Goal: Task Accomplishment & Management: Manage account settings

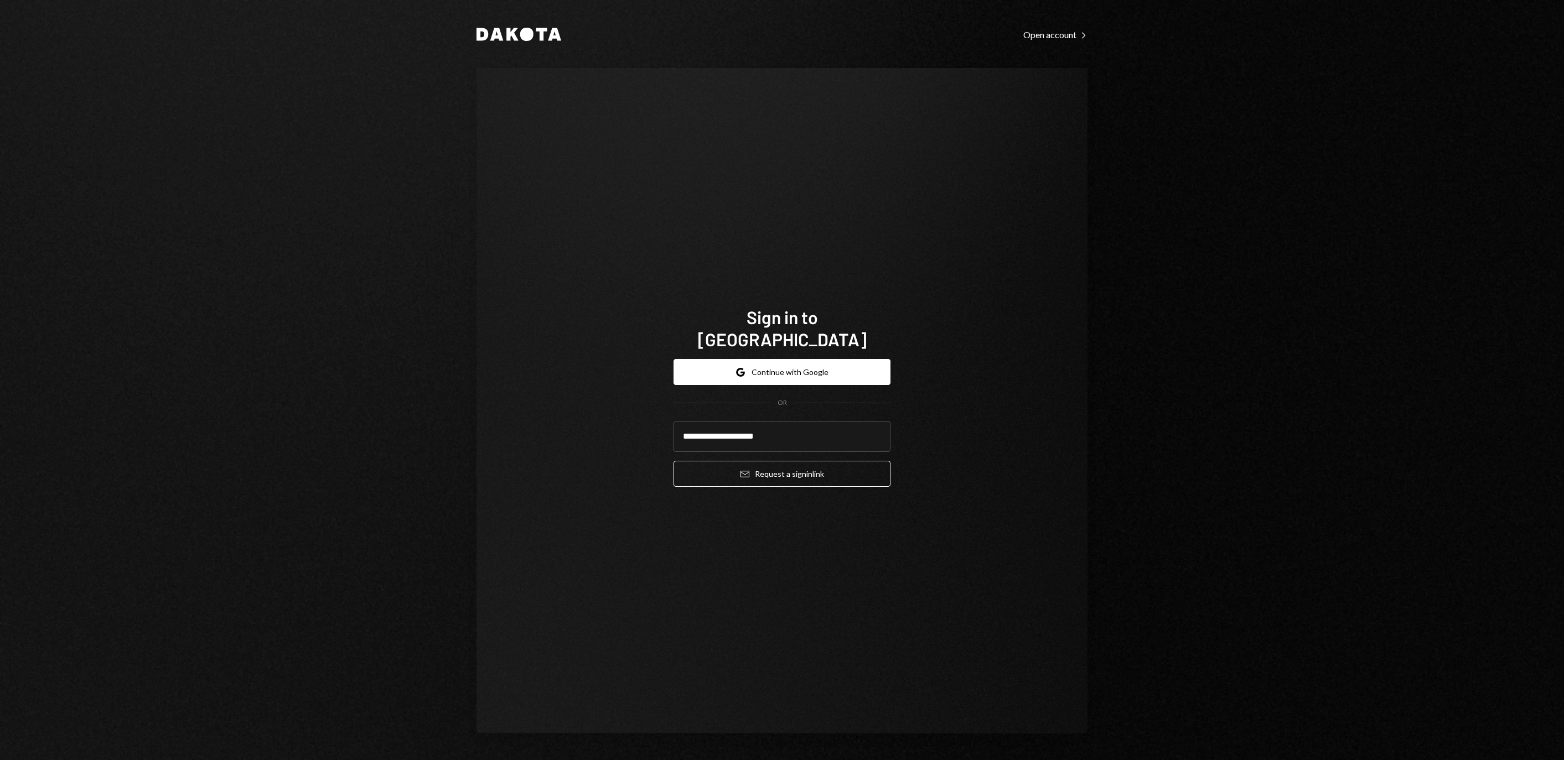
type input "**********"
click at [782, 467] on button "Email Request a sign in link" at bounding box center [781, 474] width 217 height 26
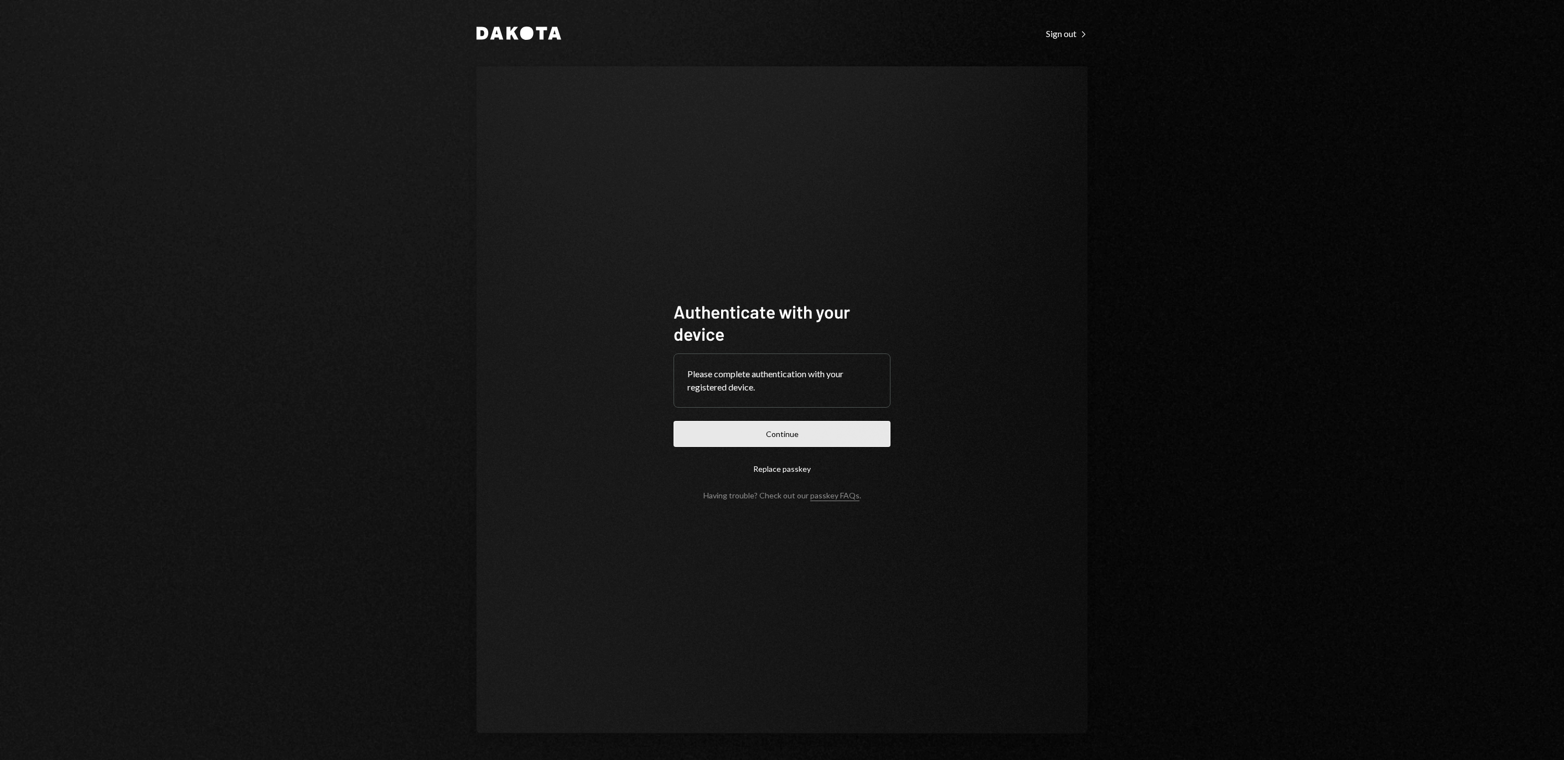
click at [794, 445] on button "Continue" at bounding box center [781, 434] width 217 height 26
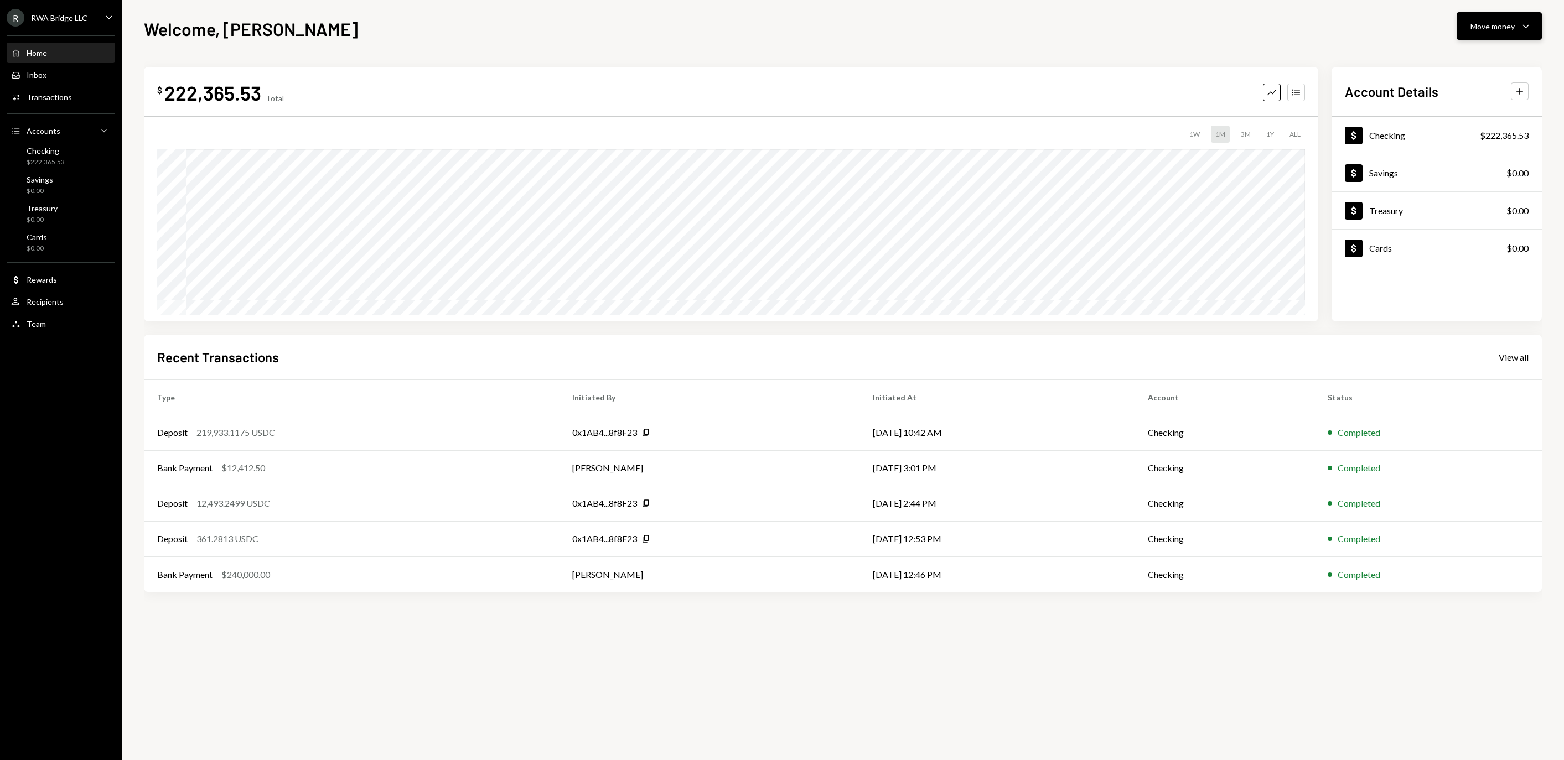
click at [1481, 13] on button "Move money Caret Down" at bounding box center [1498, 26] width 85 height 28
click at [1458, 58] on div "Send" at bounding box center [1490, 60] width 81 height 12
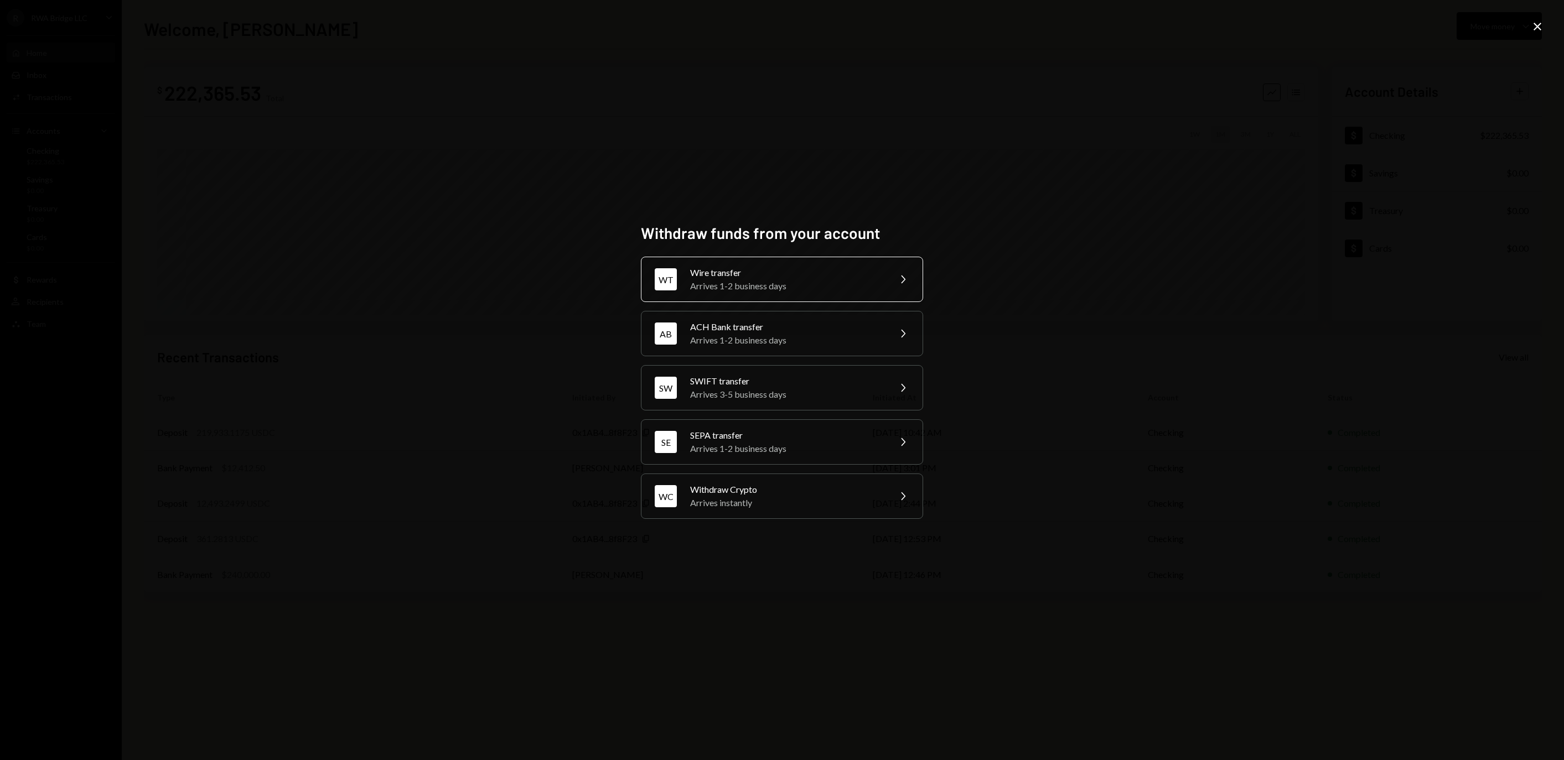
click at [745, 266] on div "Wire transfer" at bounding box center [786, 272] width 193 height 13
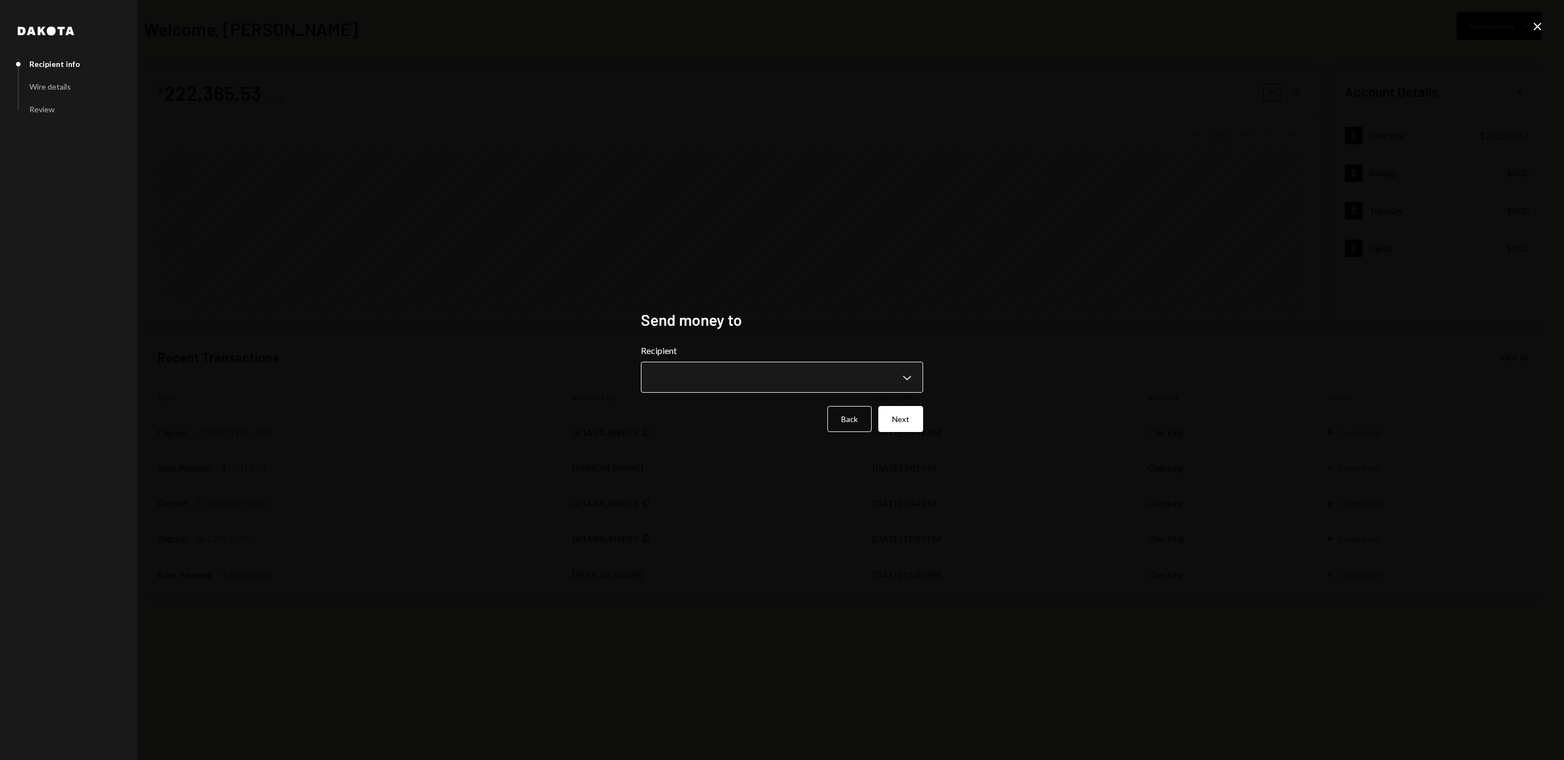
click at [713, 362] on button "Chevron Down" at bounding box center [782, 377] width 282 height 31
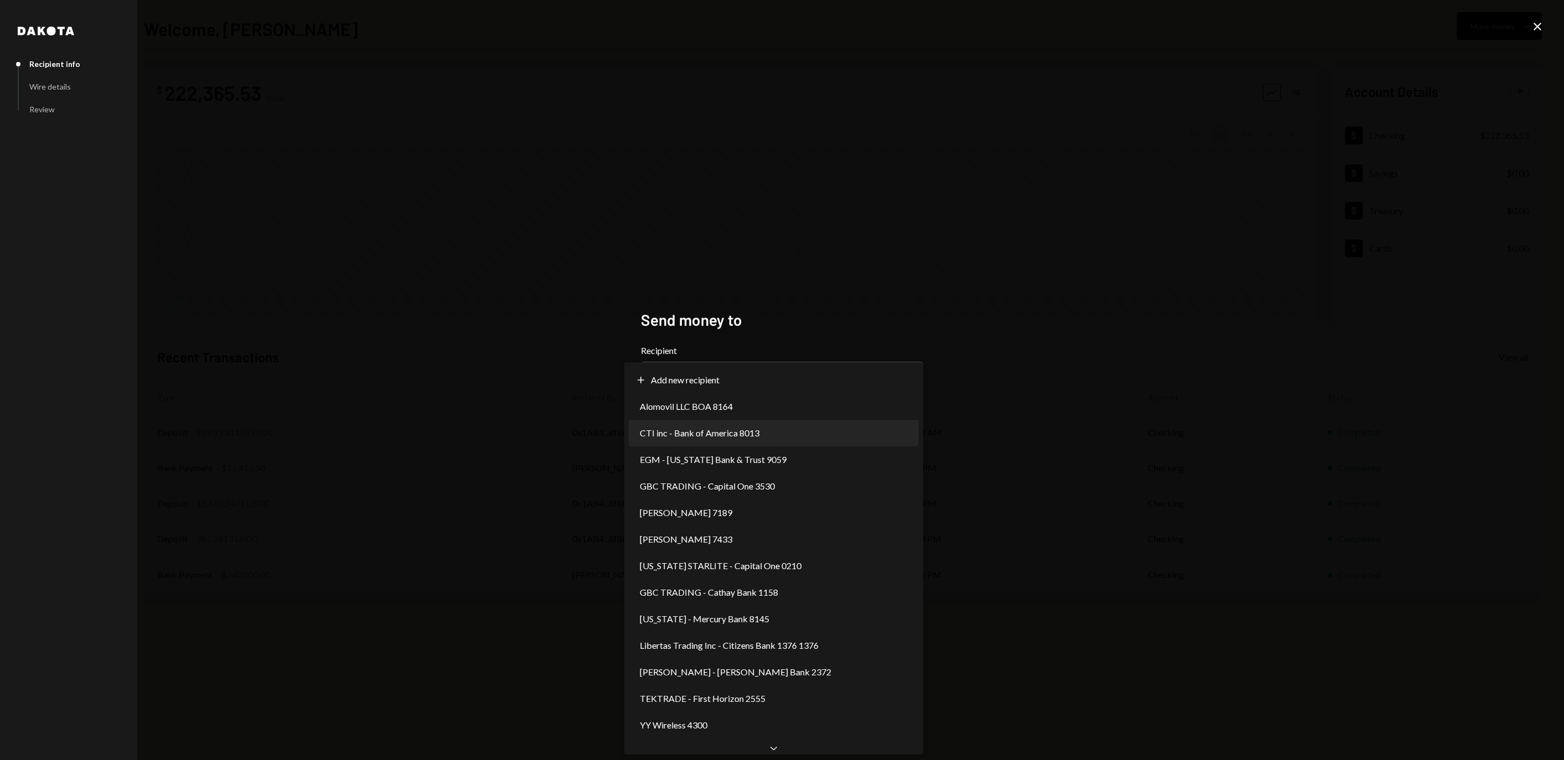
select select "**********"
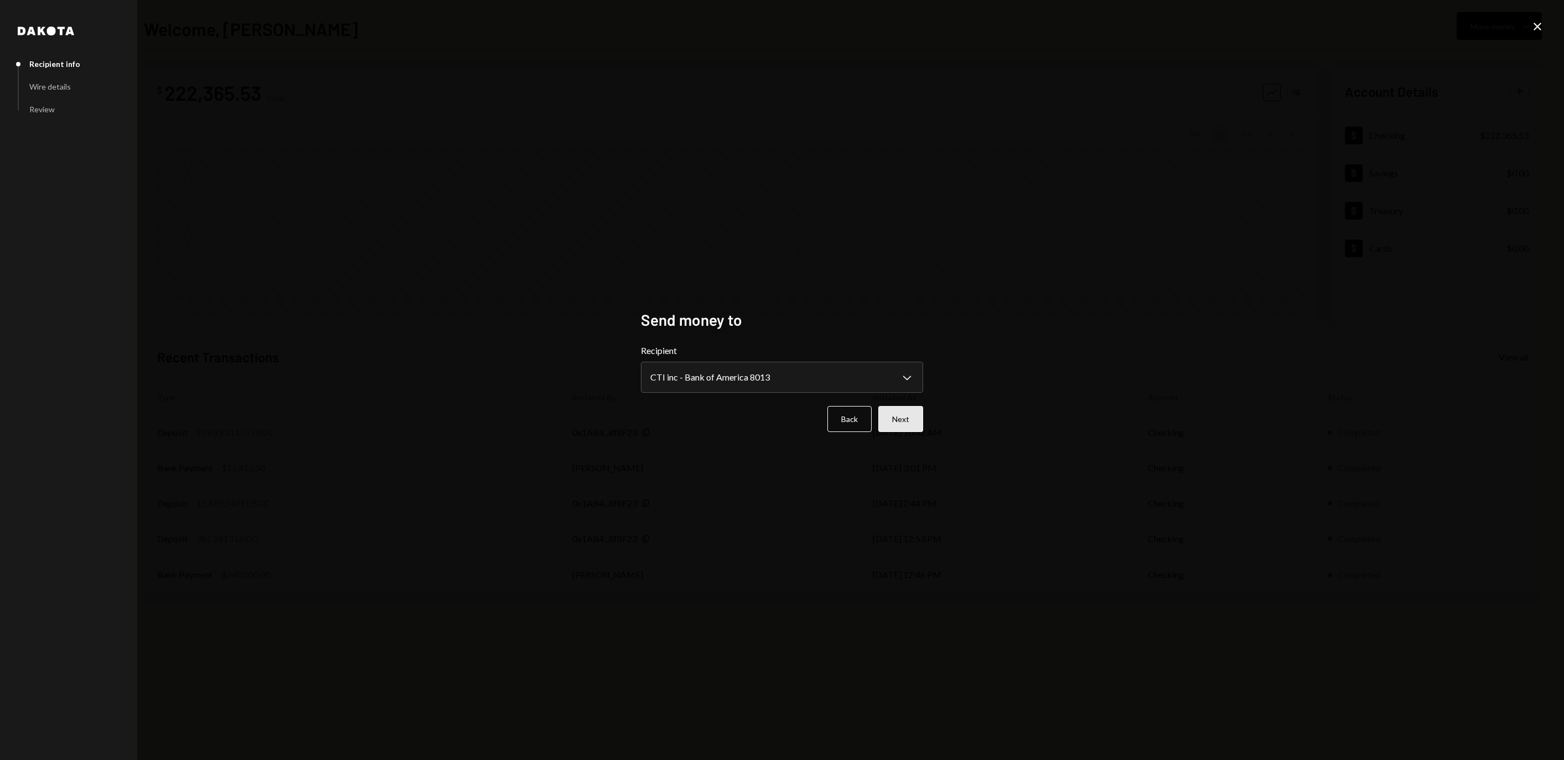
click at [913, 417] on button "Next" at bounding box center [900, 419] width 45 height 26
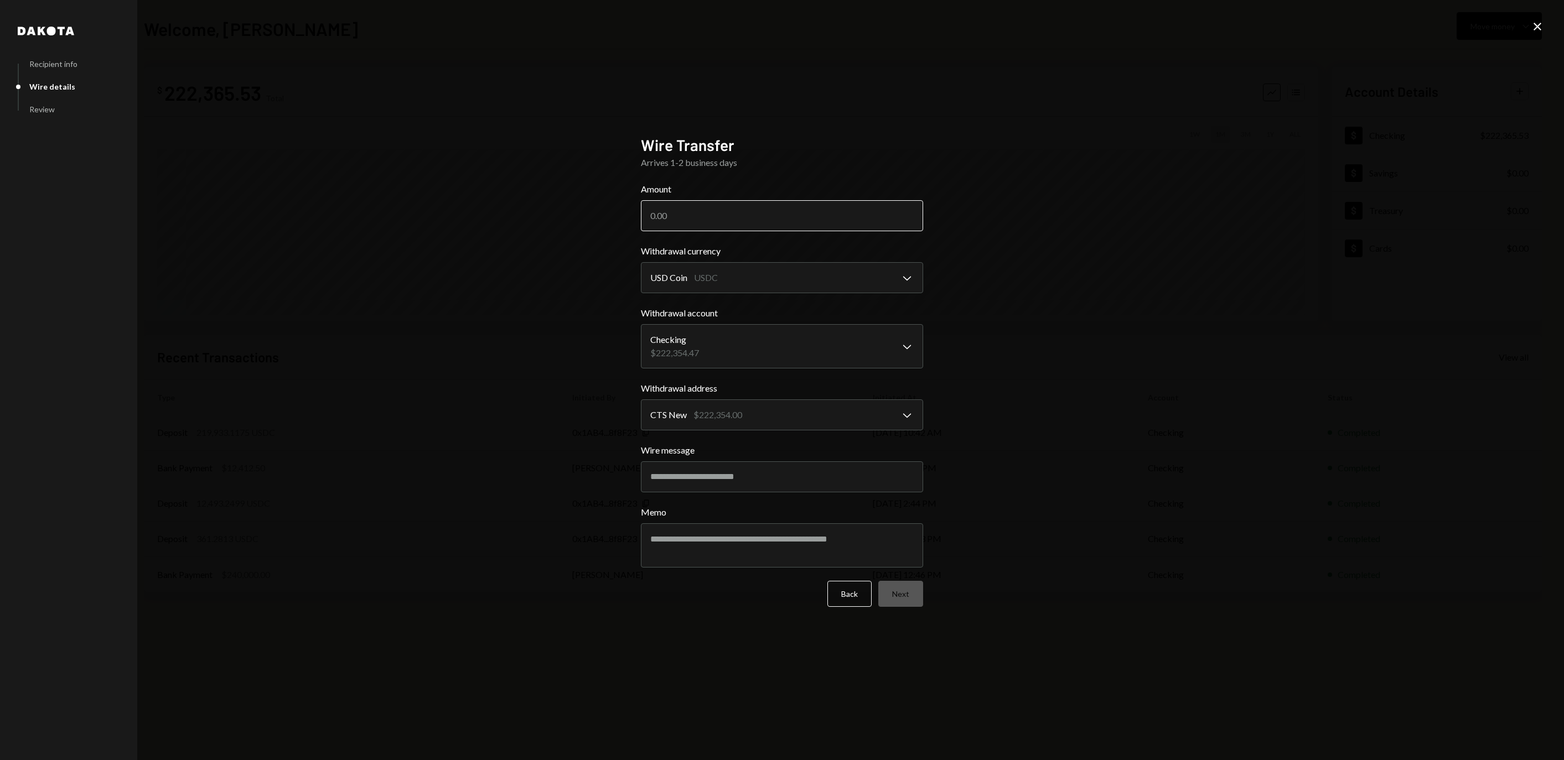
click at [778, 216] on input "Amount" at bounding box center [782, 215] width 282 height 31
paste input "219535.00"
type input "219535.00"
click at [909, 598] on button "Next" at bounding box center [900, 594] width 45 height 26
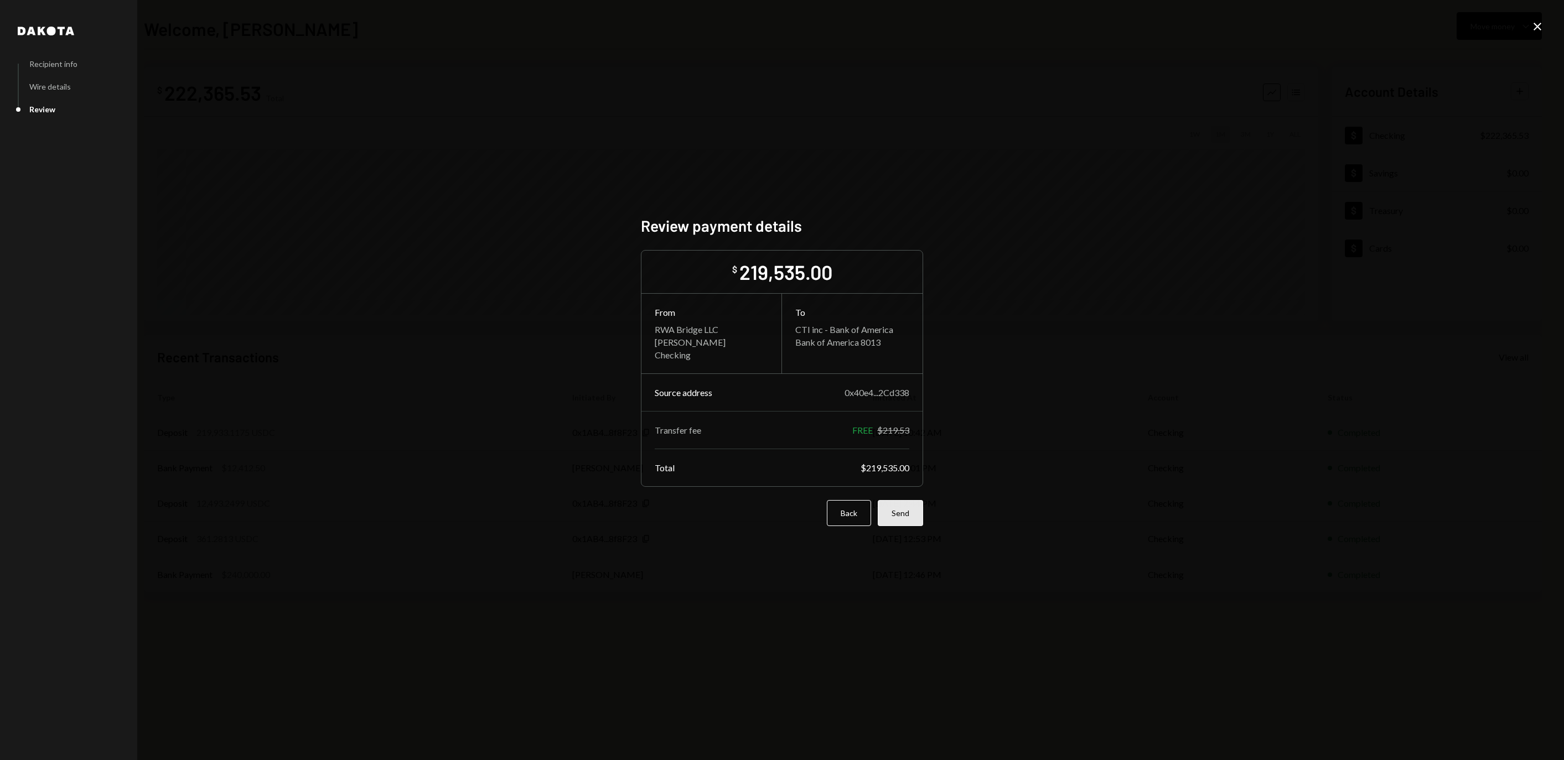
click at [904, 526] on button "Send" at bounding box center [900, 513] width 45 height 26
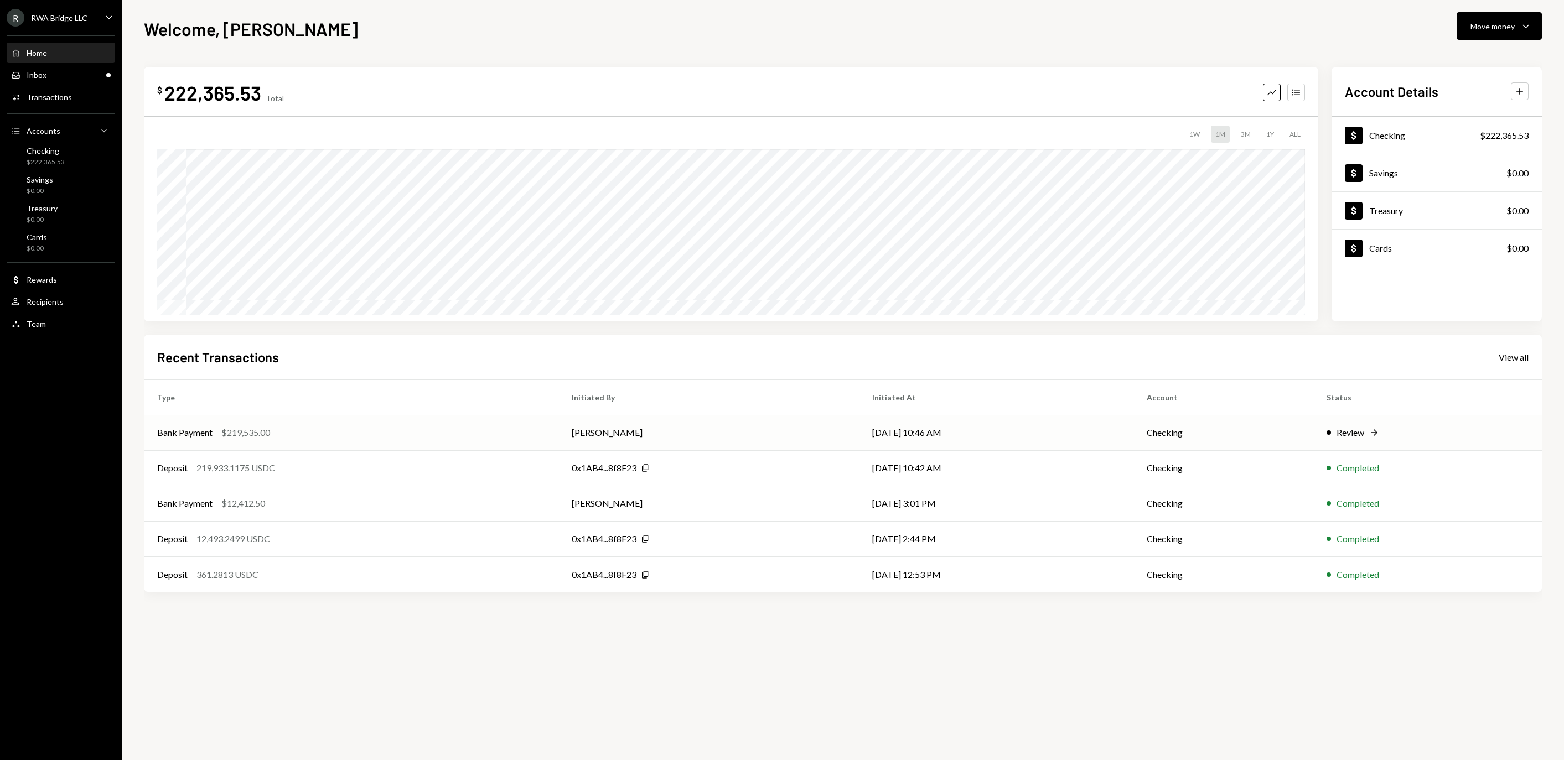
click at [722, 433] on td "[PERSON_NAME]" at bounding box center [708, 432] width 300 height 35
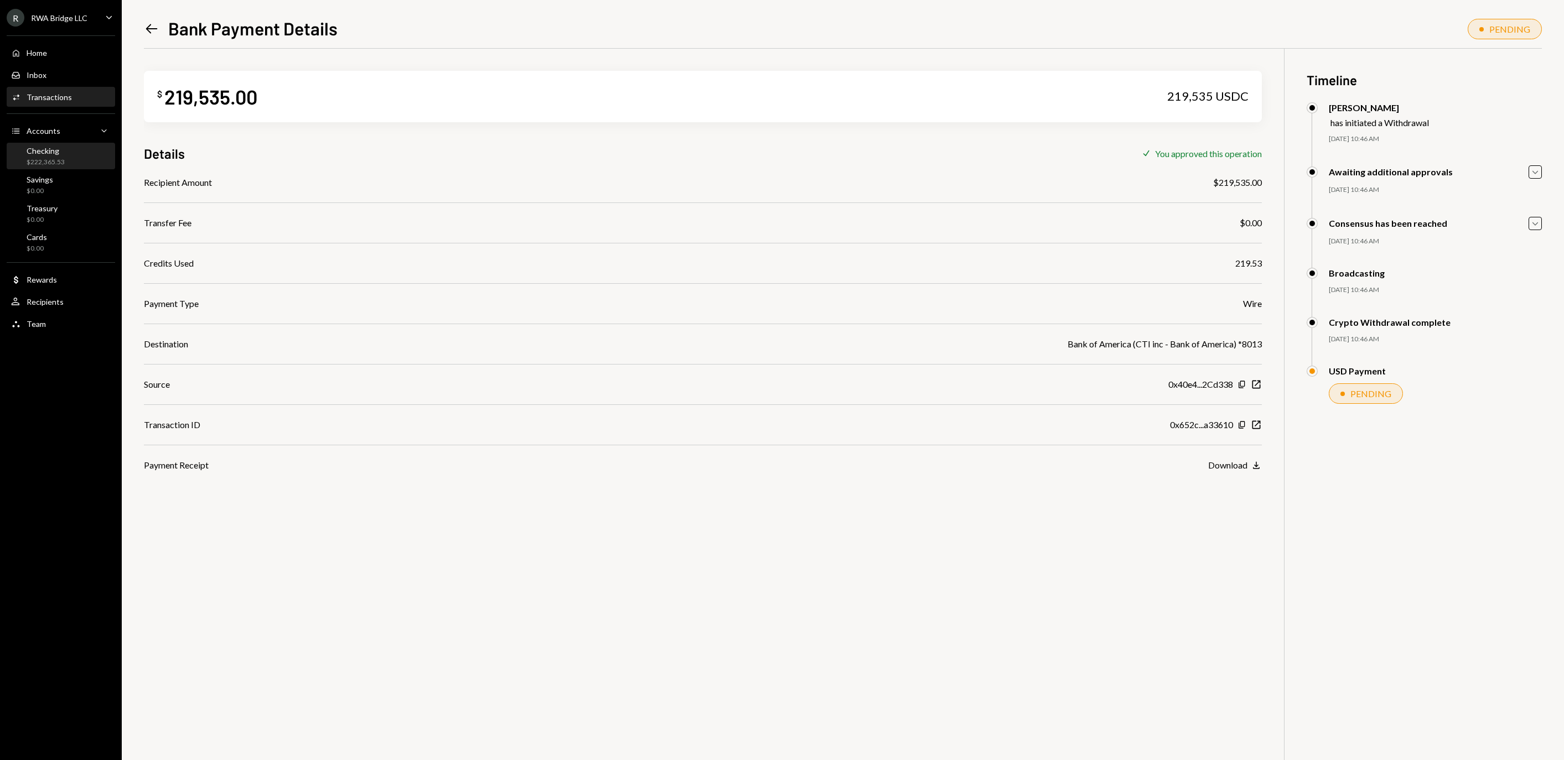
click at [60, 167] on div "$222,365.53" at bounding box center [46, 162] width 38 height 9
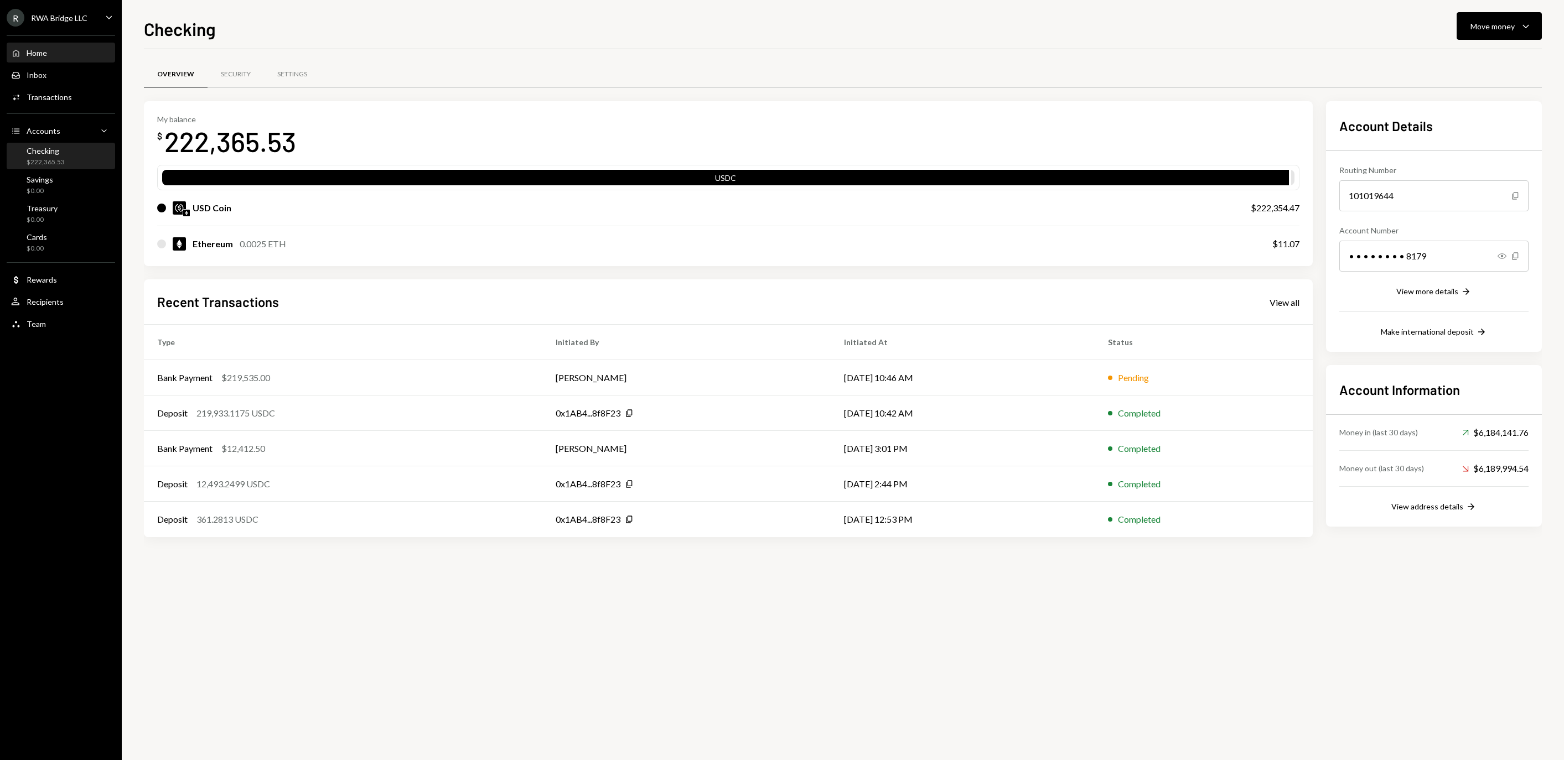
click at [59, 52] on div "Home Home" at bounding box center [61, 53] width 100 height 19
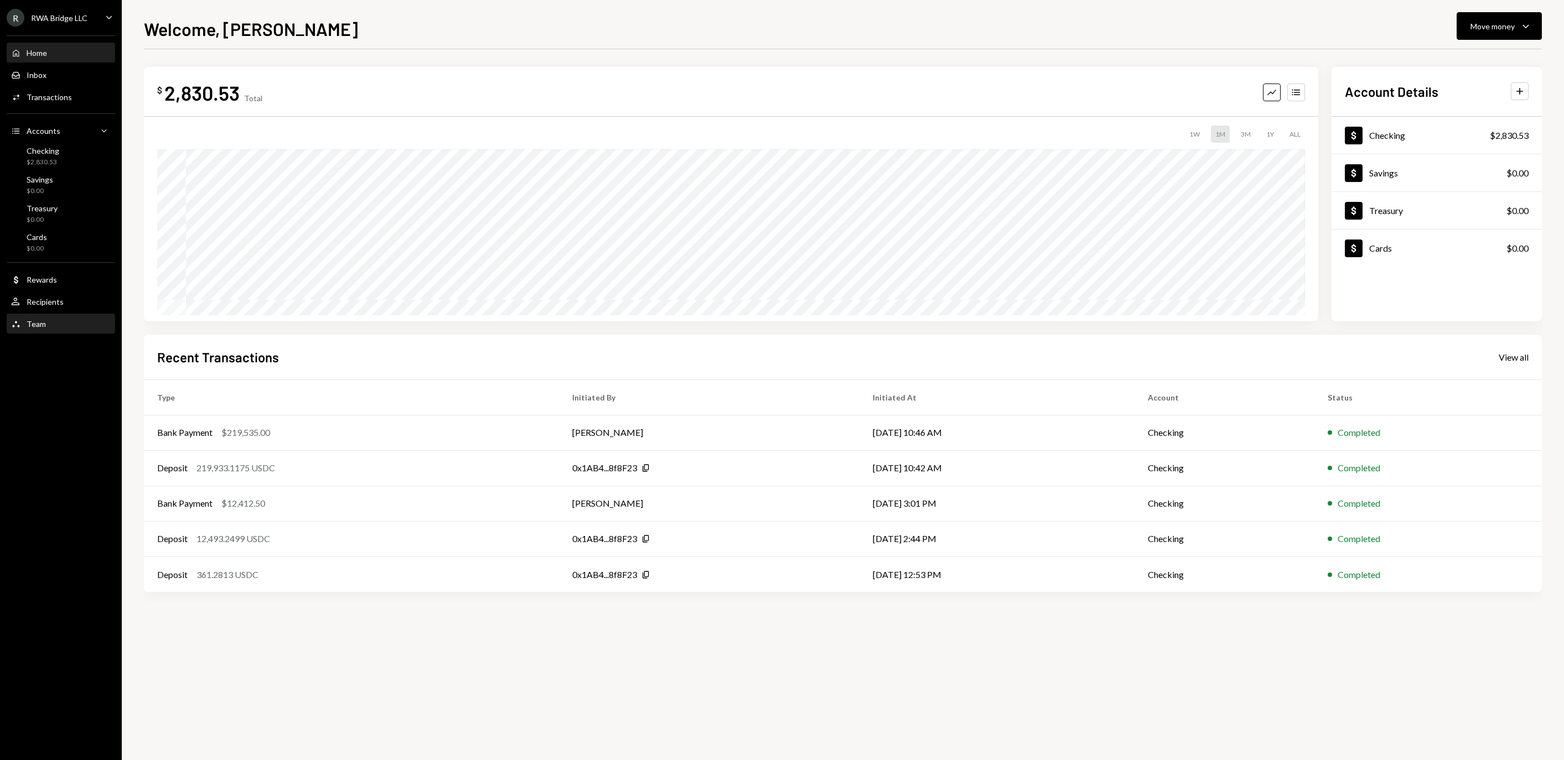
click at [73, 328] on div "Team Team" at bounding box center [61, 324] width 100 height 10
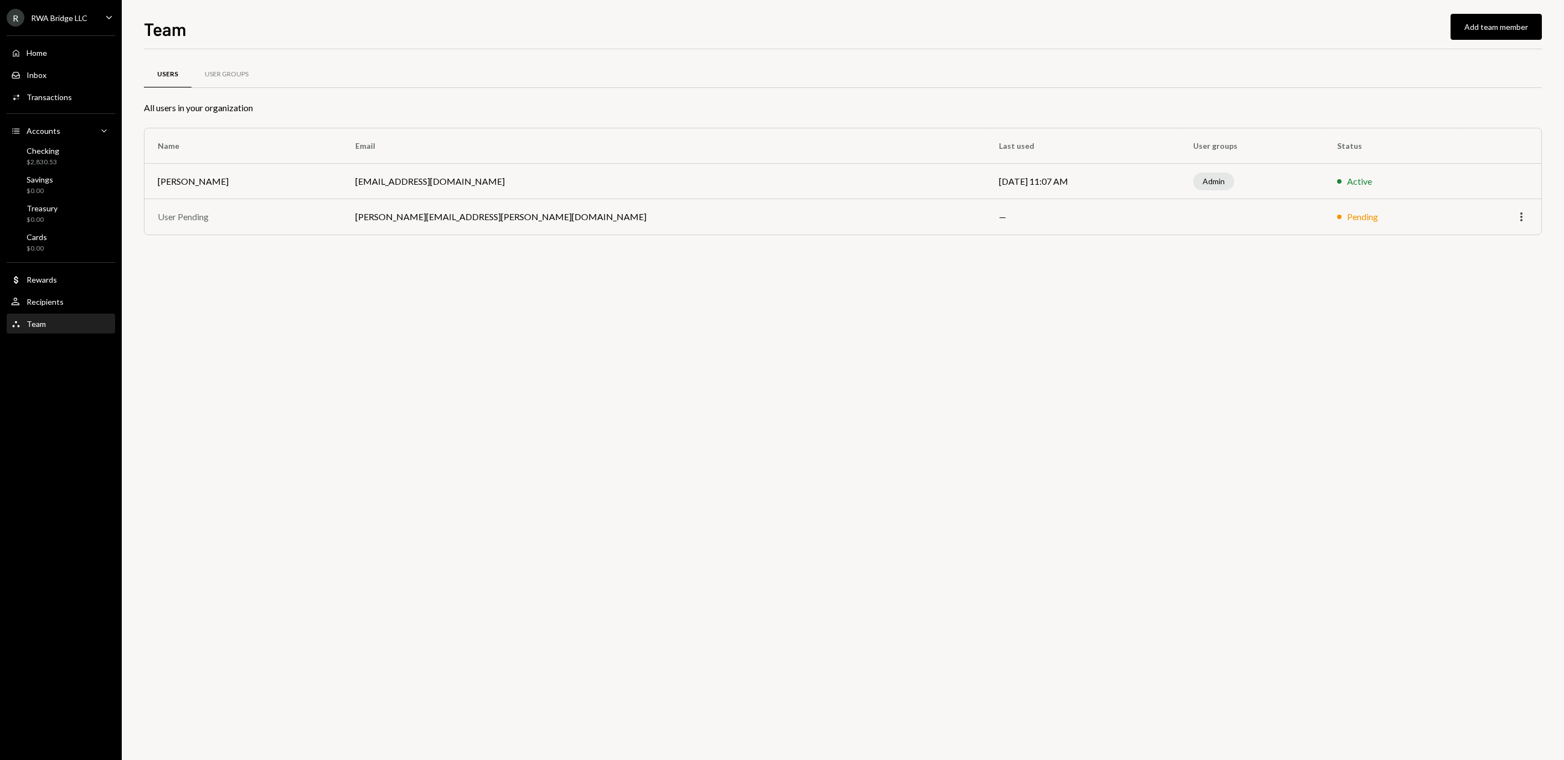
click at [1518, 220] on icon "More" at bounding box center [1521, 216] width 13 height 13
click at [1497, 248] on div "Remove" at bounding box center [1494, 243] width 55 height 19
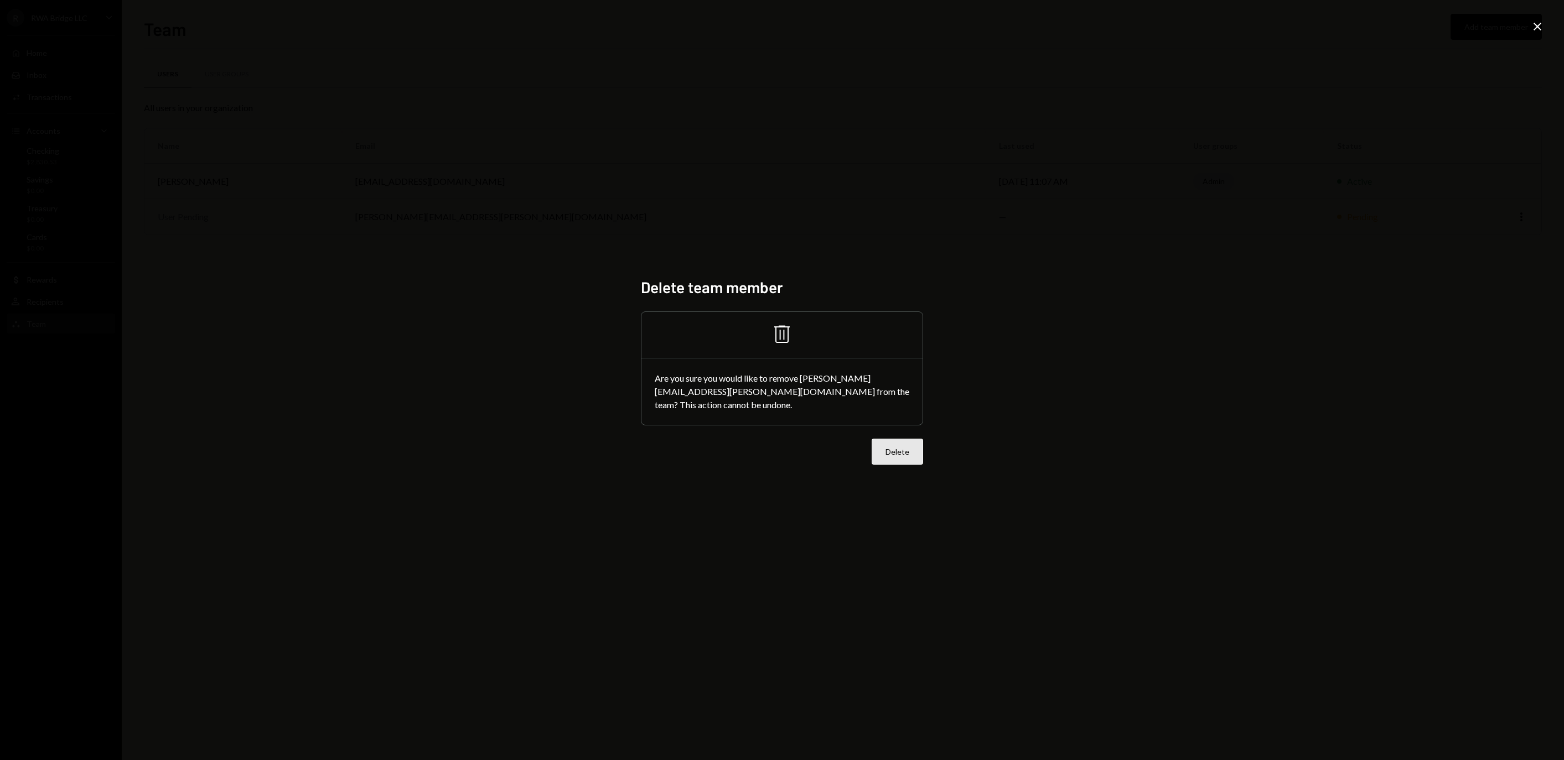
click at [906, 454] on button "Delete" at bounding box center [897, 452] width 51 height 26
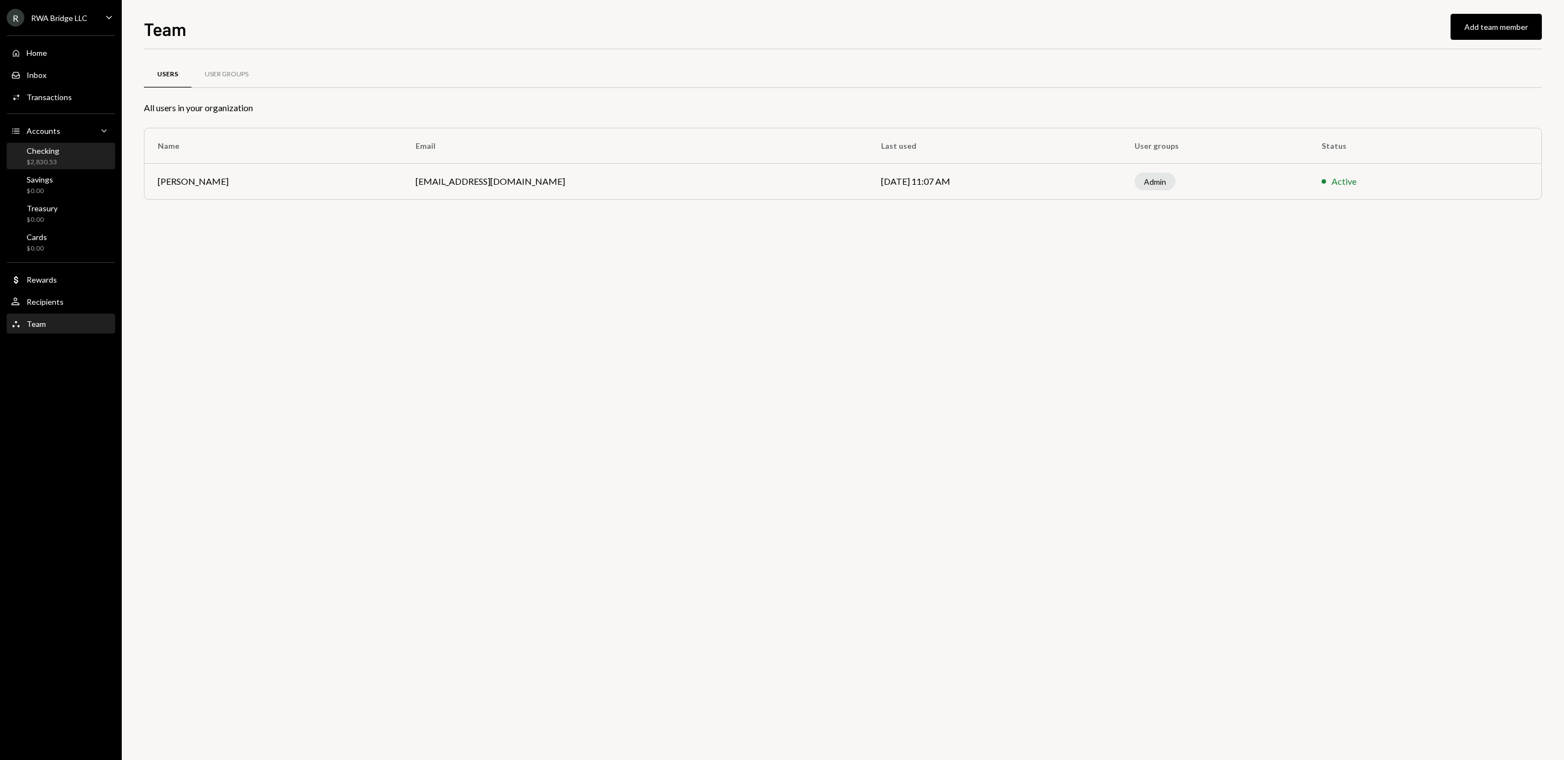
click at [48, 167] on div "$2,830.53" at bounding box center [43, 162] width 33 height 9
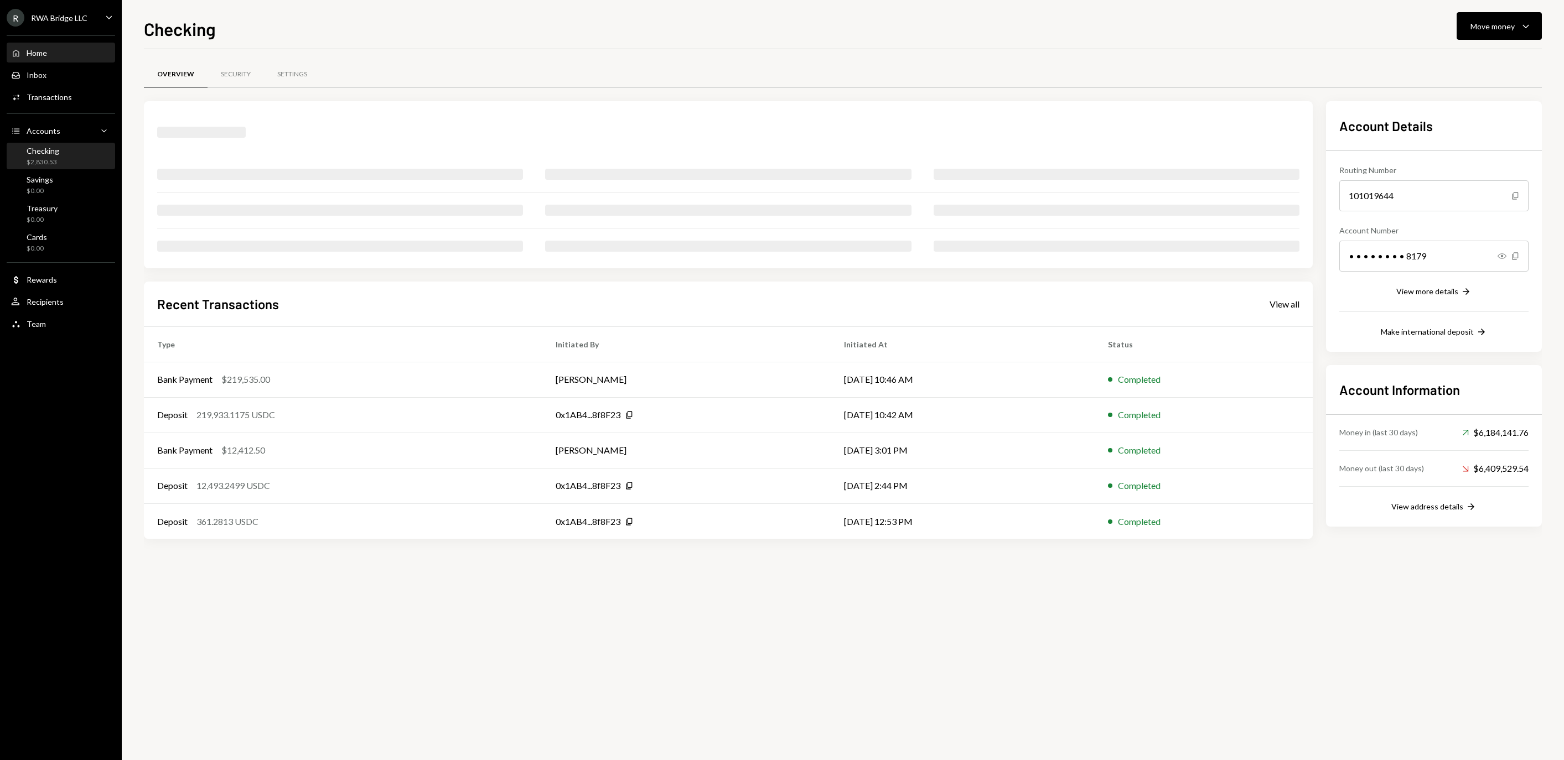
click at [58, 58] on div "Home Home" at bounding box center [61, 53] width 100 height 10
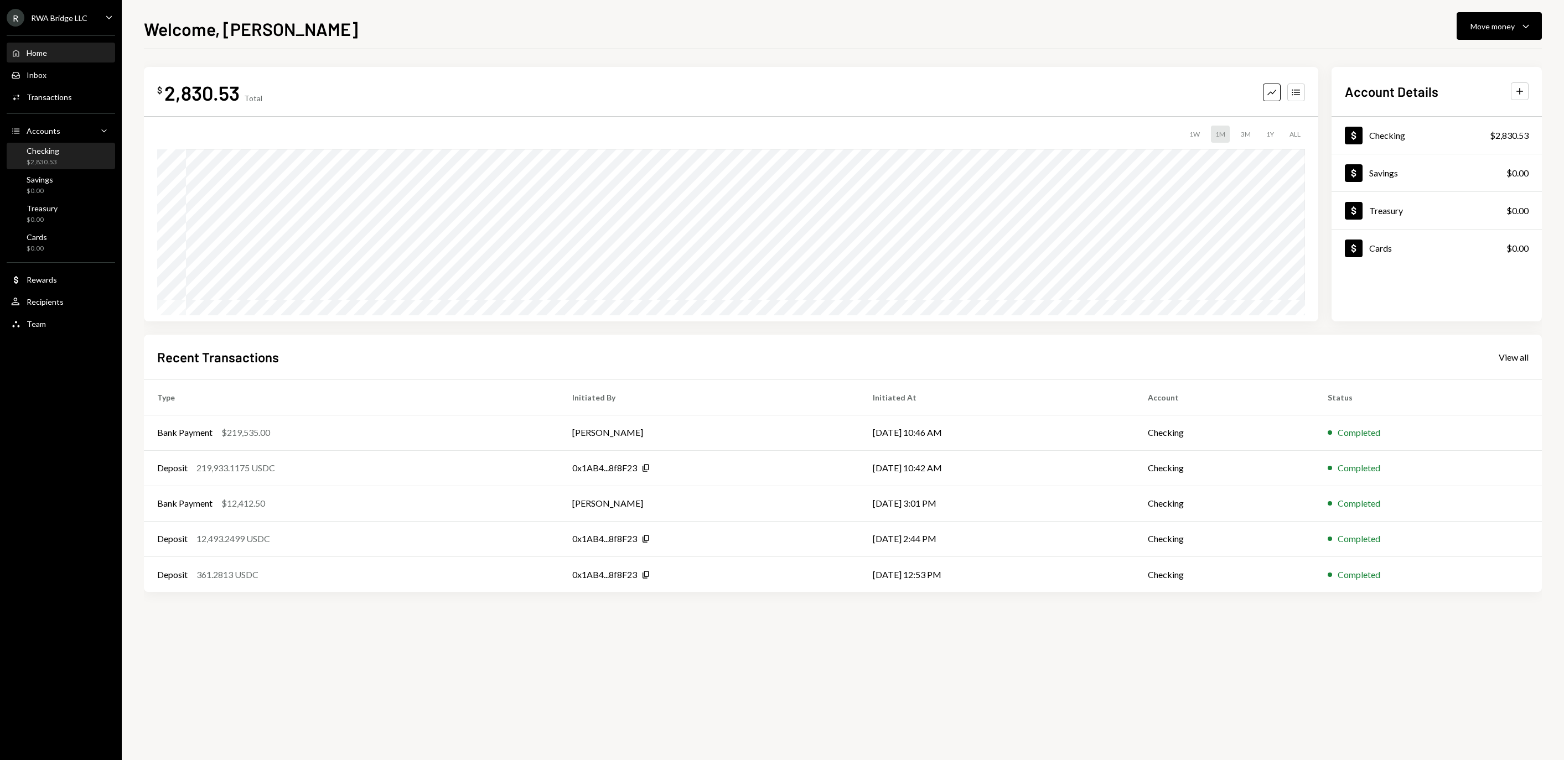
click at [86, 167] on div "Checking $2,830.53" at bounding box center [61, 156] width 100 height 21
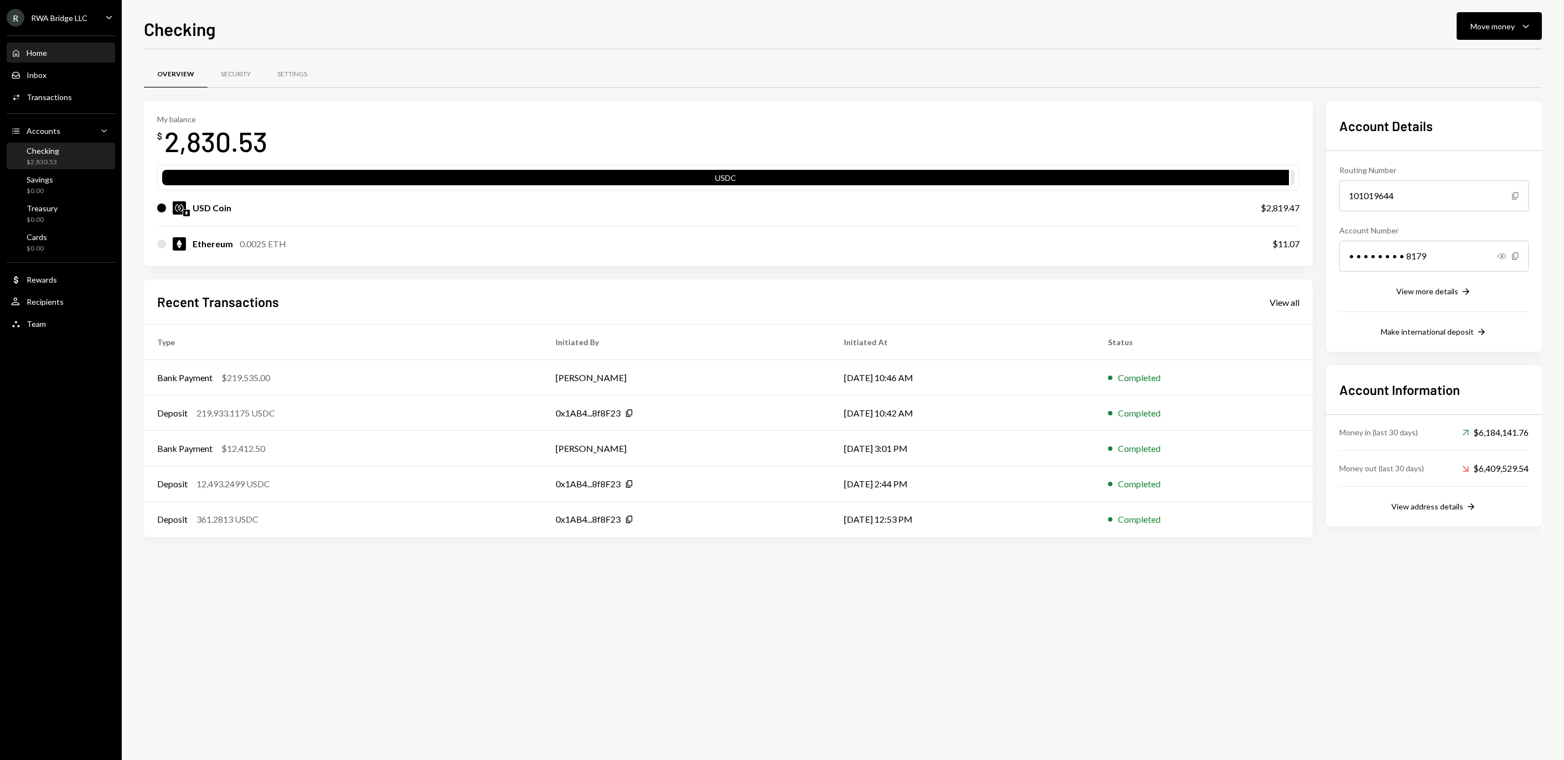
click at [79, 58] on div "Home Home" at bounding box center [61, 53] width 100 height 10
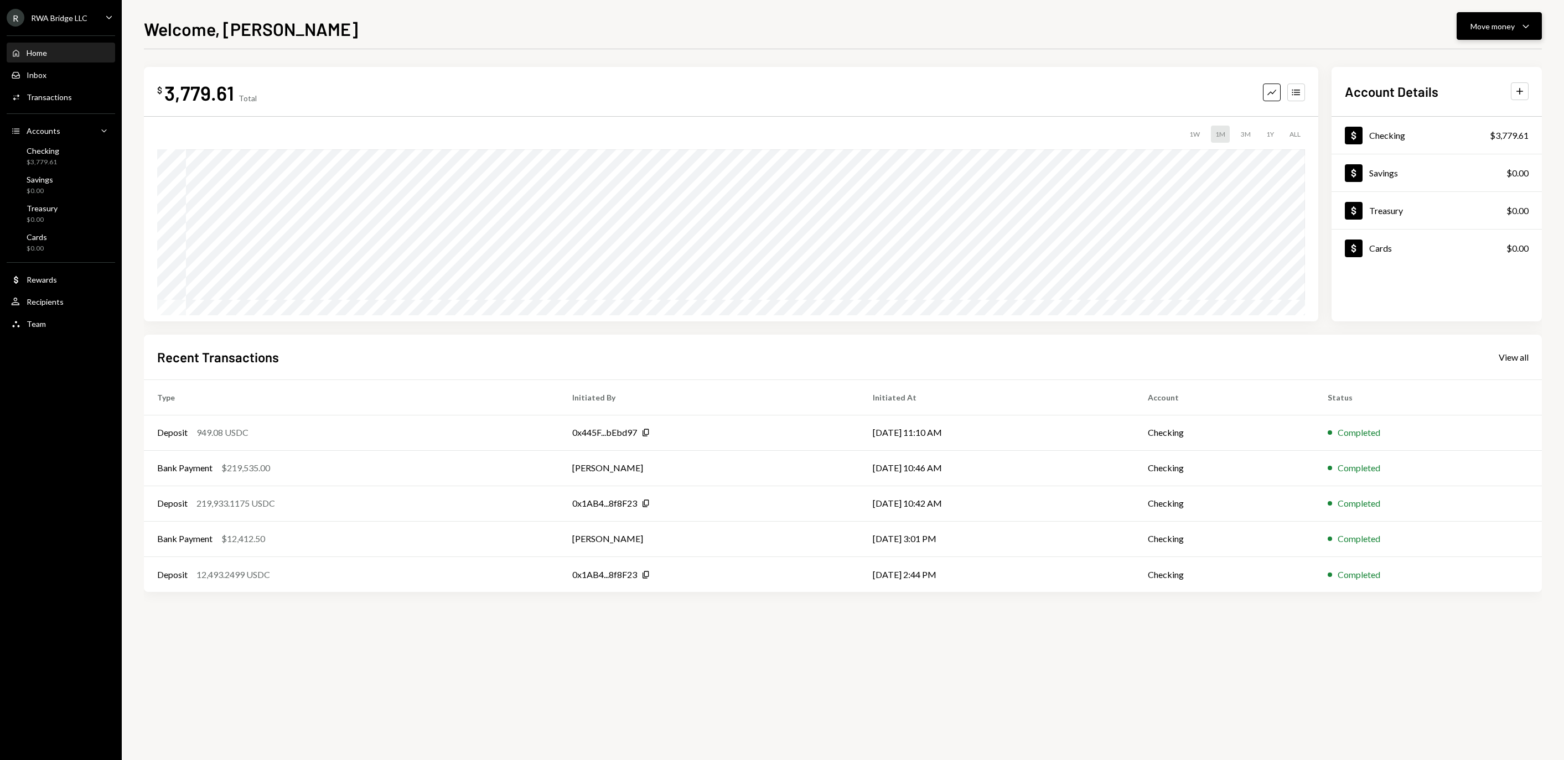
click at [1474, 14] on button "Move money Caret Down" at bounding box center [1498, 26] width 85 height 28
click at [1467, 65] on div "Send" at bounding box center [1490, 60] width 81 height 12
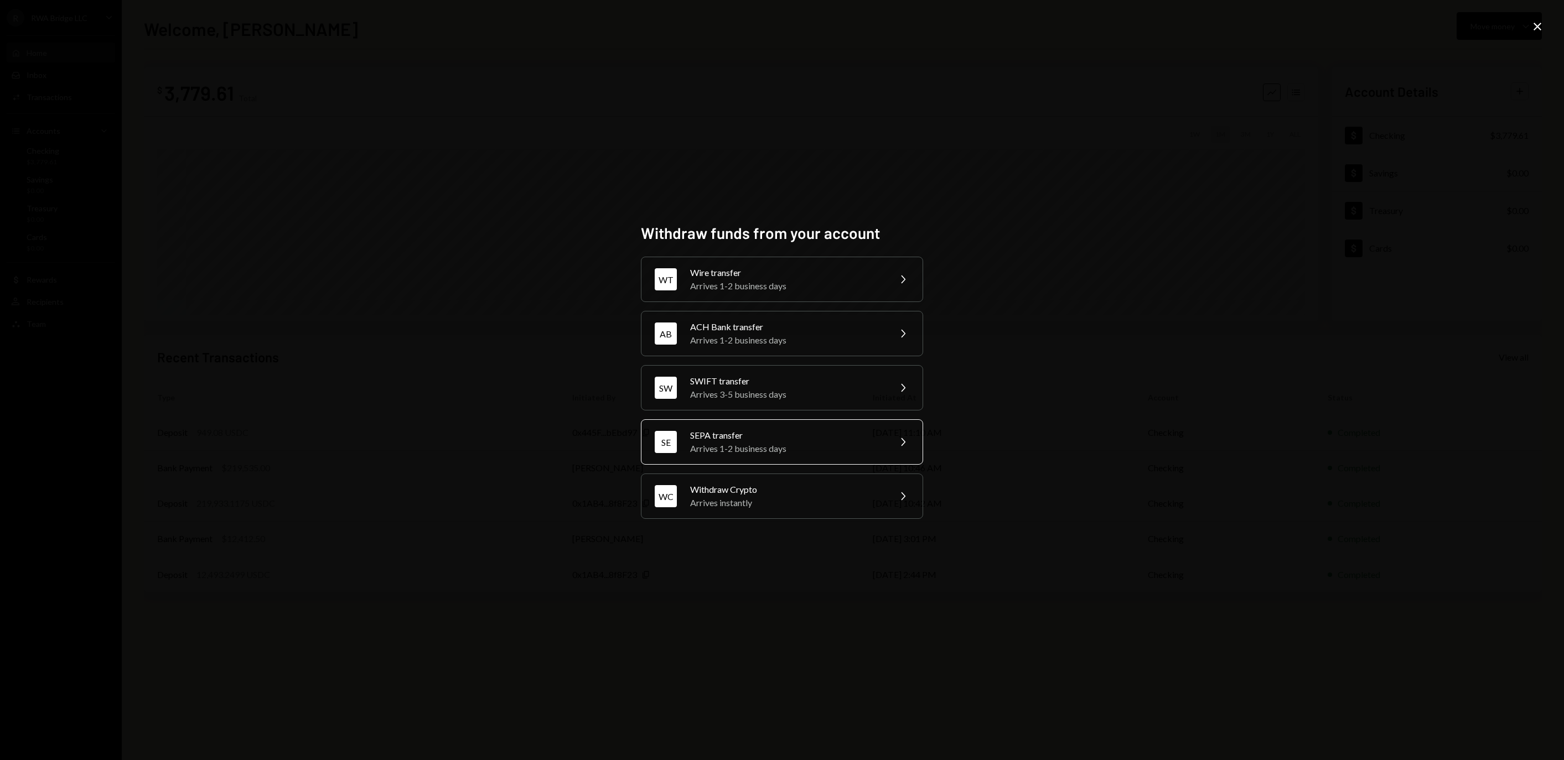
click at [770, 449] on div "Arrives 1-2 business days" at bounding box center [786, 448] width 193 height 13
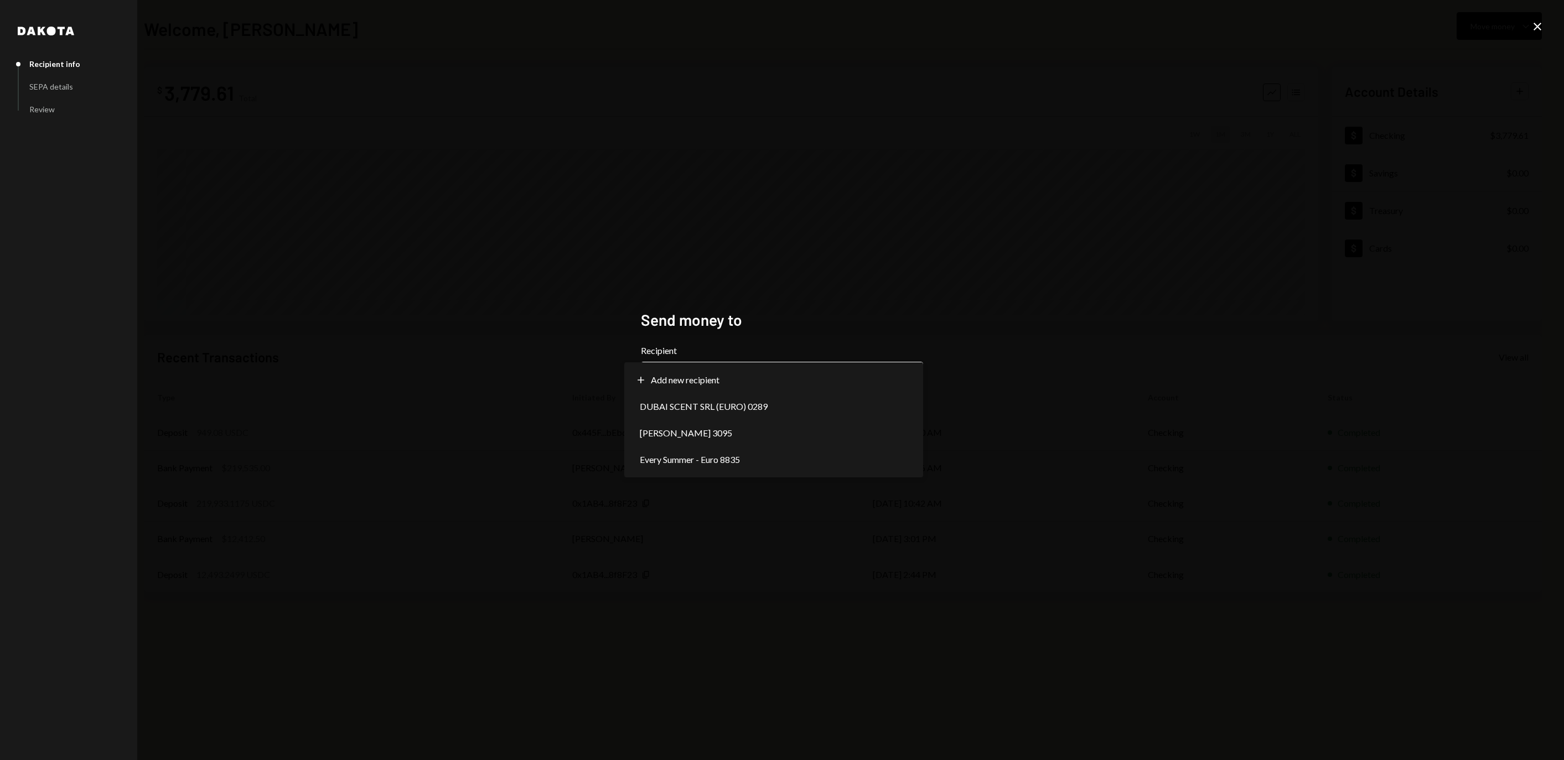
click at [720, 381] on body "**********" at bounding box center [782, 380] width 1564 height 760
select select "**********"
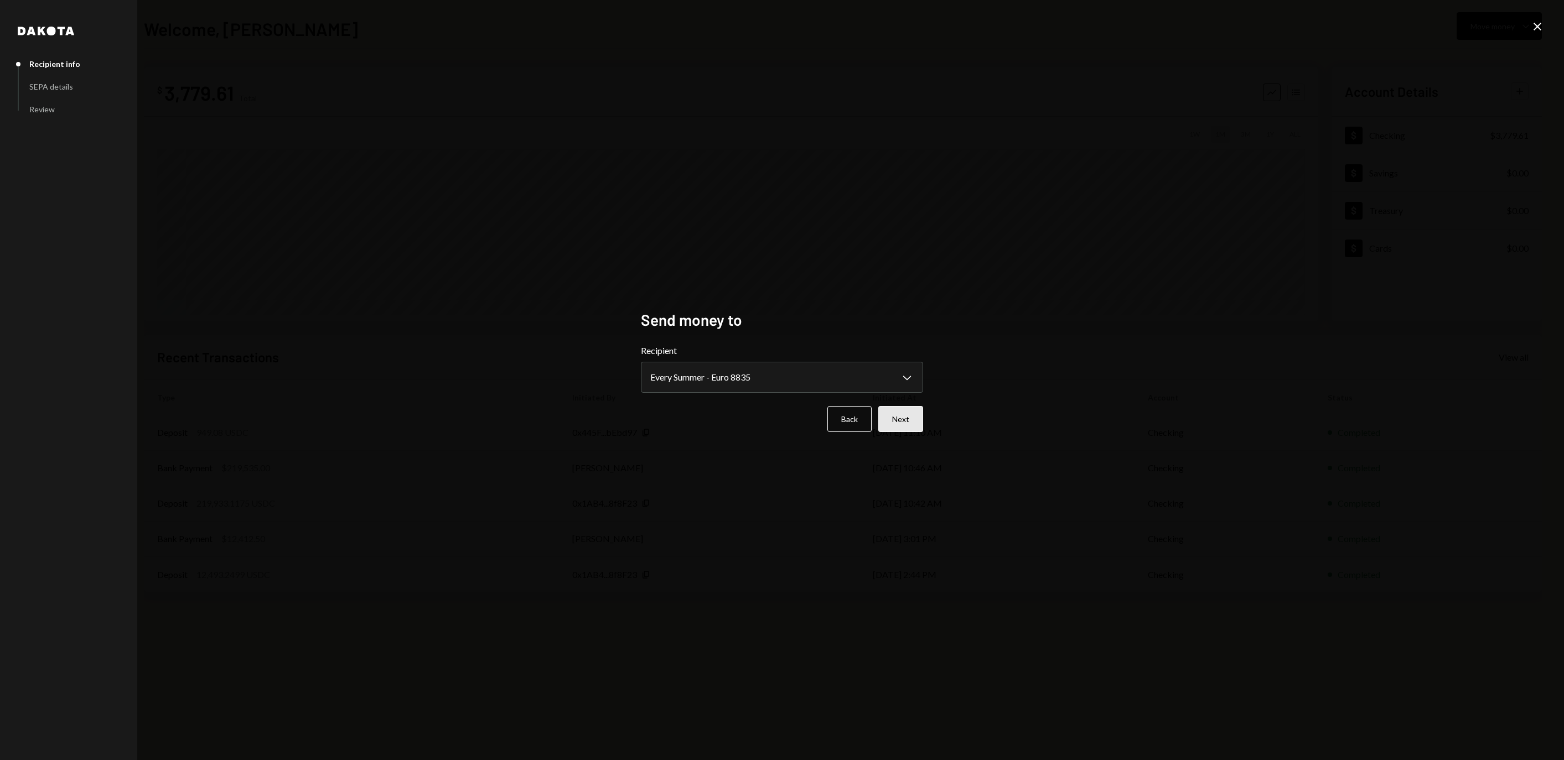
click at [890, 412] on button "Next" at bounding box center [900, 419] width 45 height 26
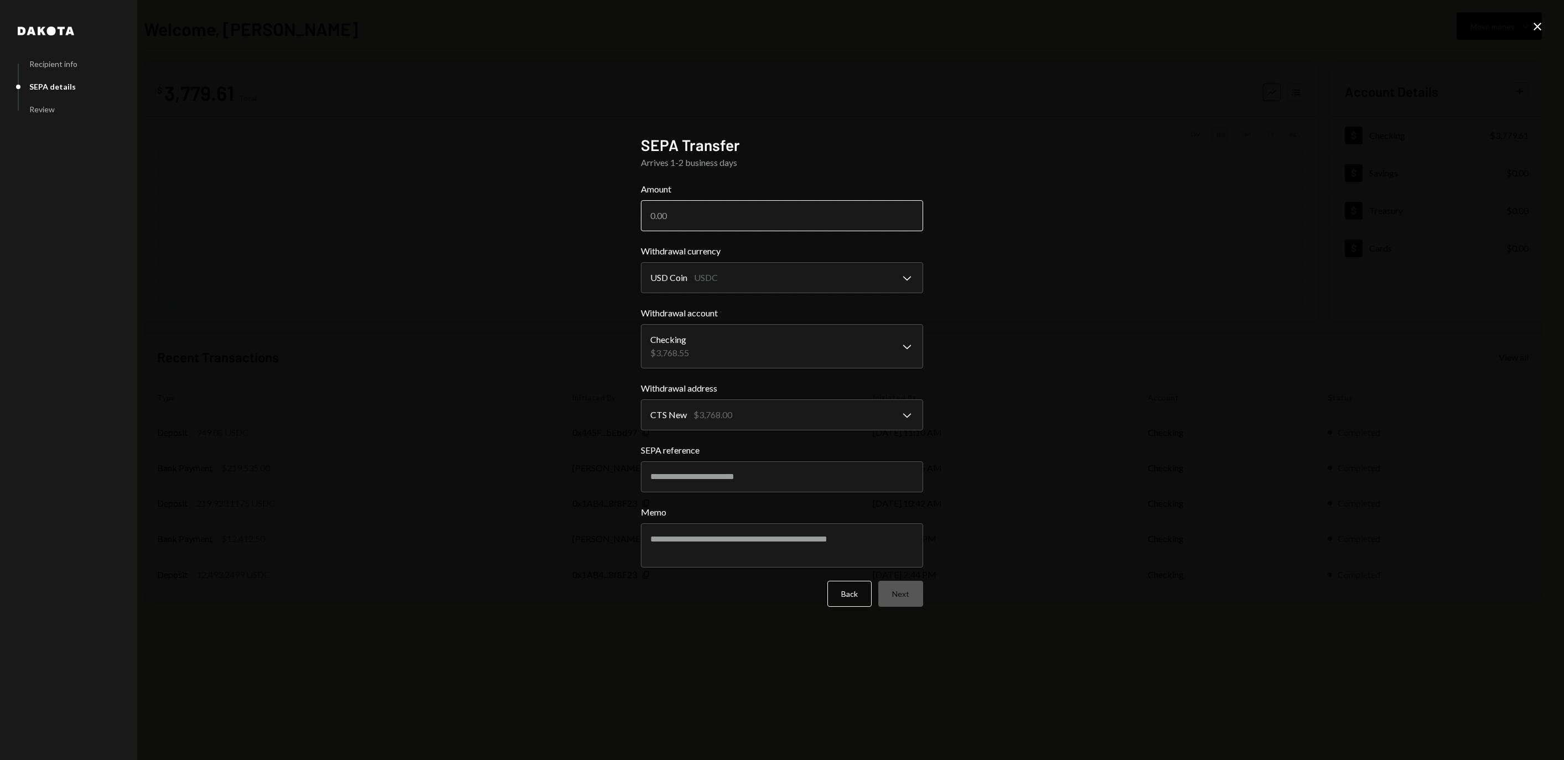
click at [712, 206] on input "Amount" at bounding box center [782, 215] width 282 height 31
type input "600"
click at [898, 598] on button "Next" at bounding box center [900, 594] width 45 height 26
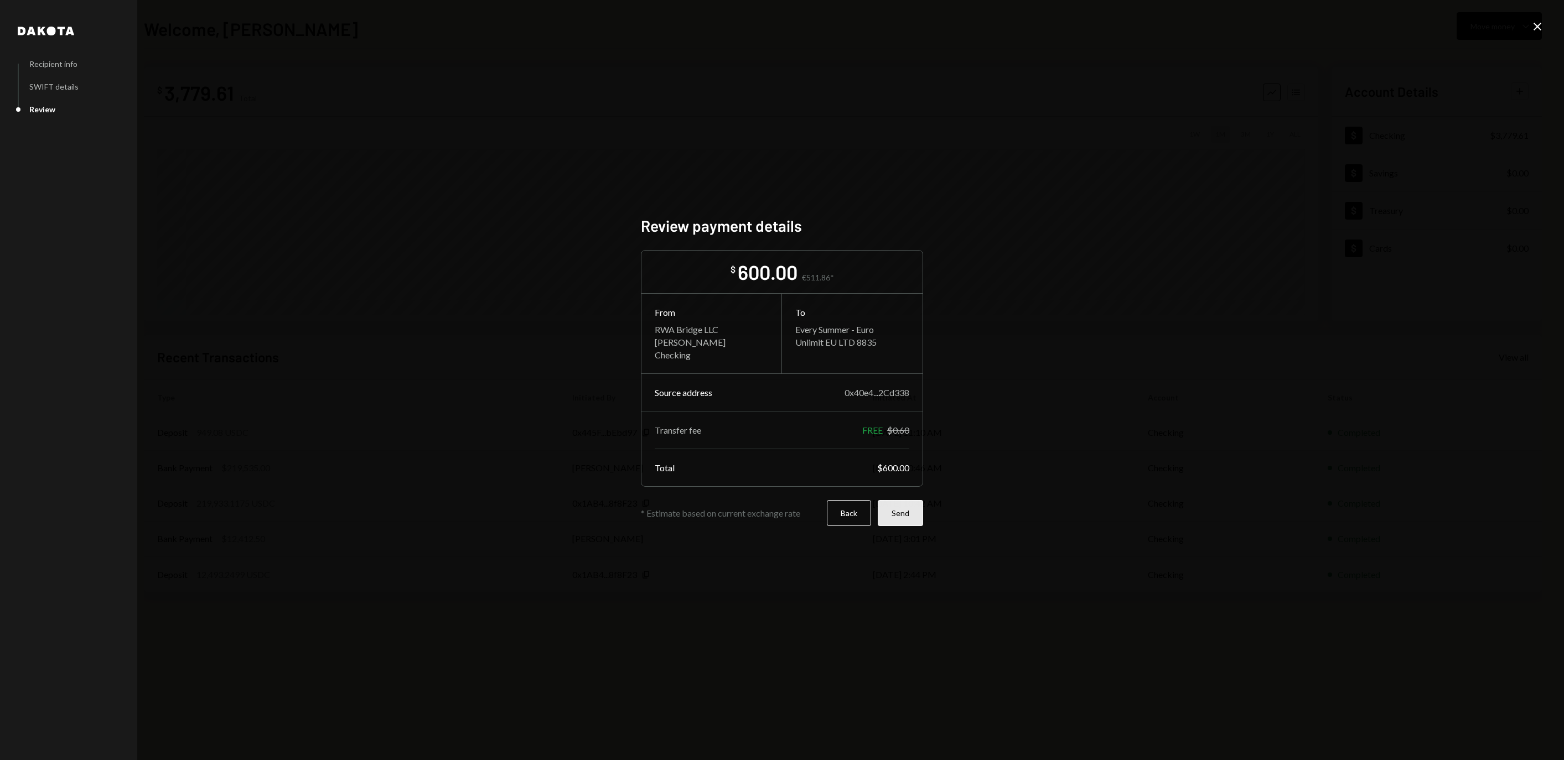
click at [910, 525] on button "Send" at bounding box center [900, 513] width 45 height 26
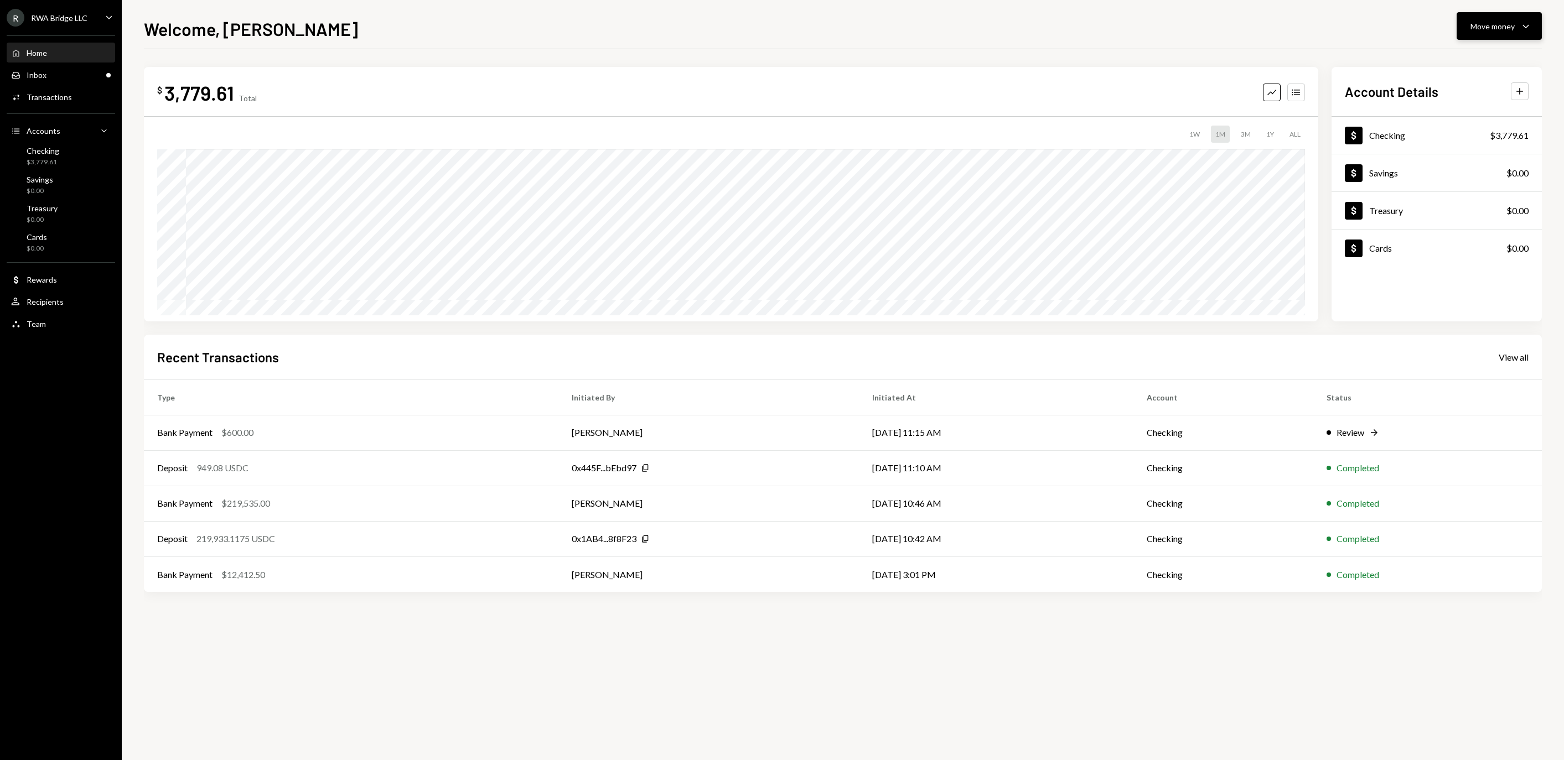
click at [1467, 32] on button "Move money Caret Down" at bounding box center [1498, 26] width 85 height 28
click at [1460, 60] on div "Send" at bounding box center [1490, 60] width 81 height 12
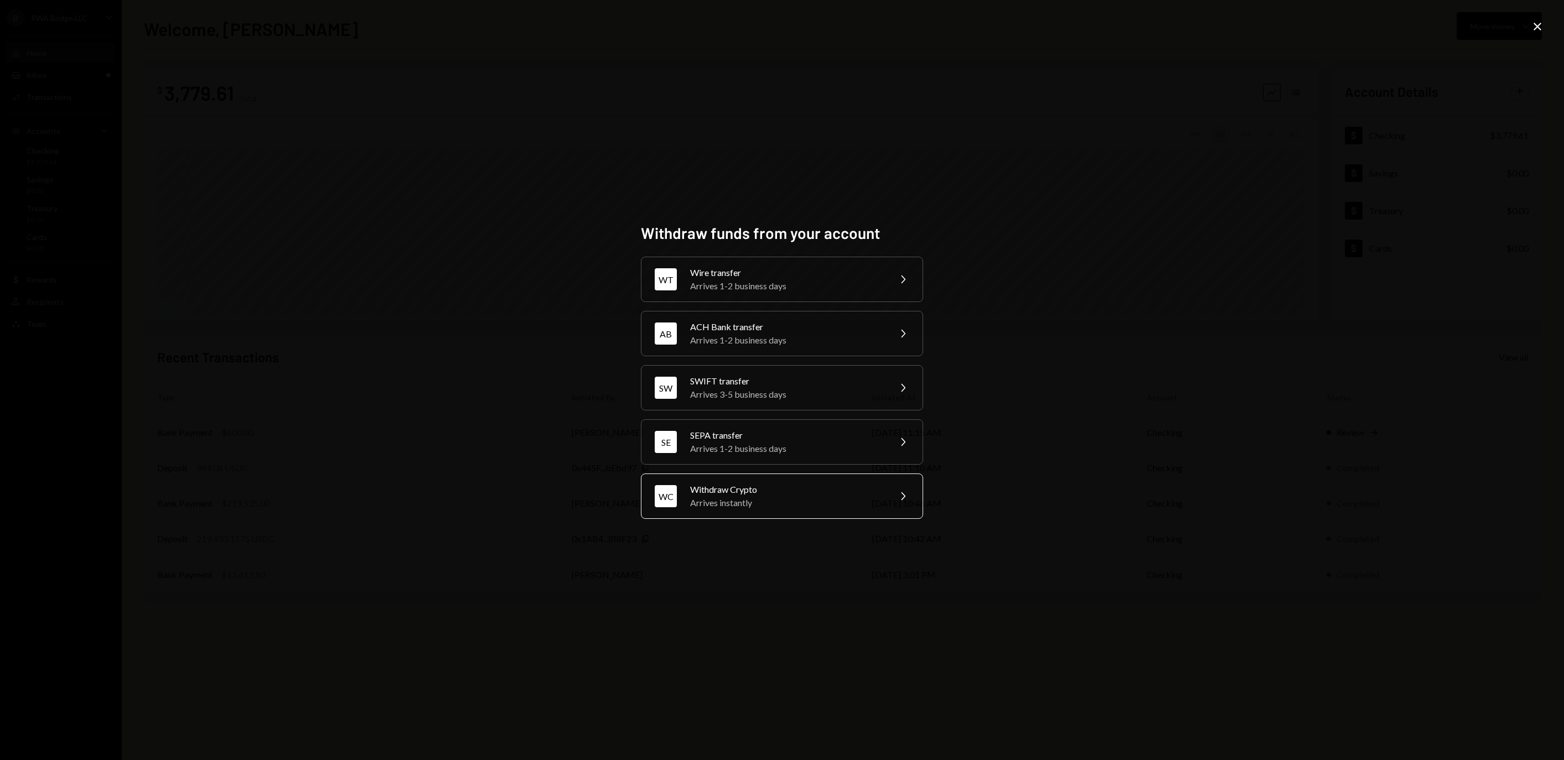
click at [745, 510] on div "Arrives instantly" at bounding box center [786, 502] width 193 height 13
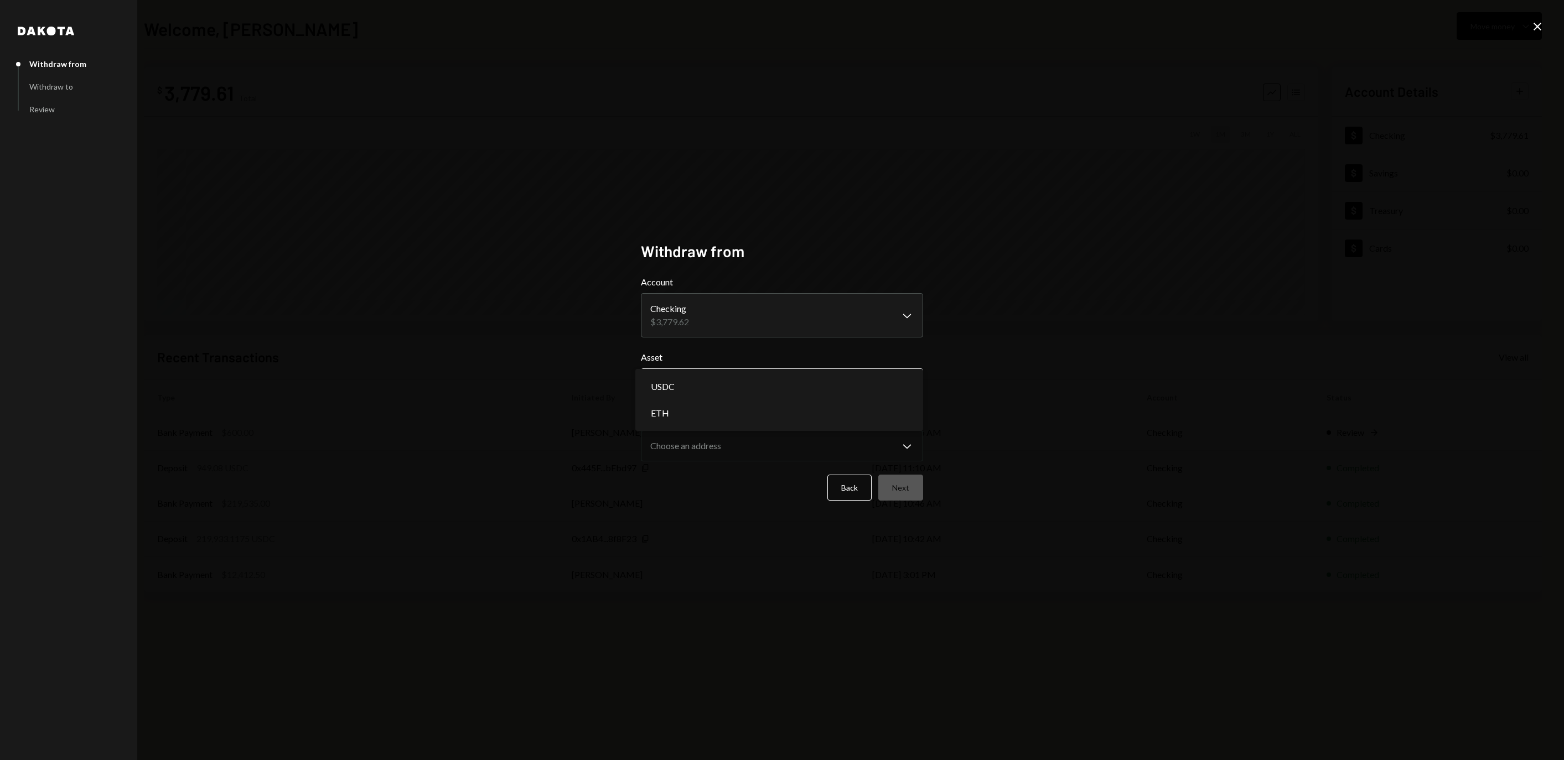
click at [724, 381] on body "**********" at bounding box center [782, 380] width 1564 height 760
select select "****"
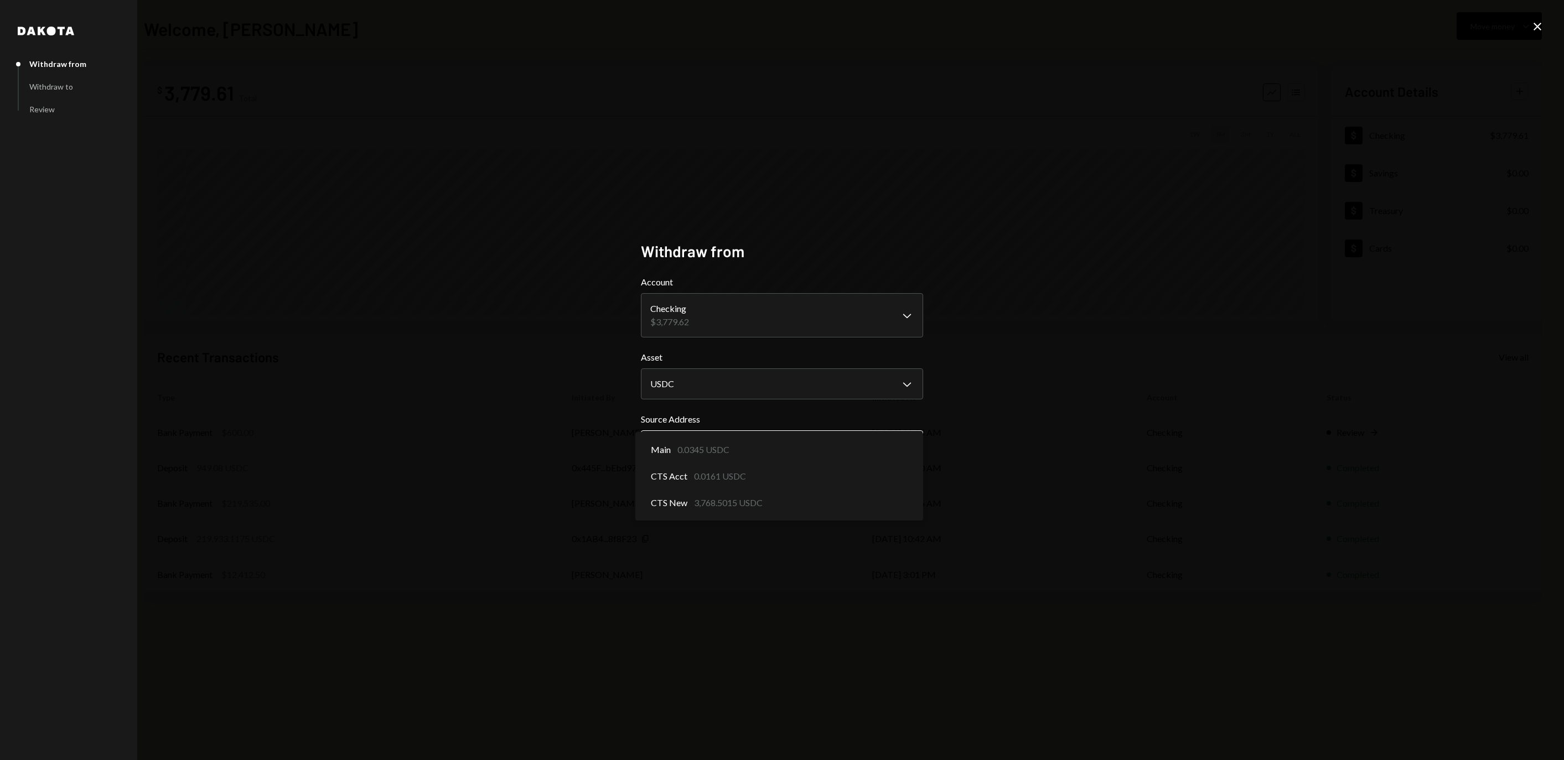
click at [705, 444] on body "**********" at bounding box center [782, 380] width 1564 height 760
select select "**********"
click at [915, 487] on button "Next" at bounding box center [900, 488] width 45 height 26
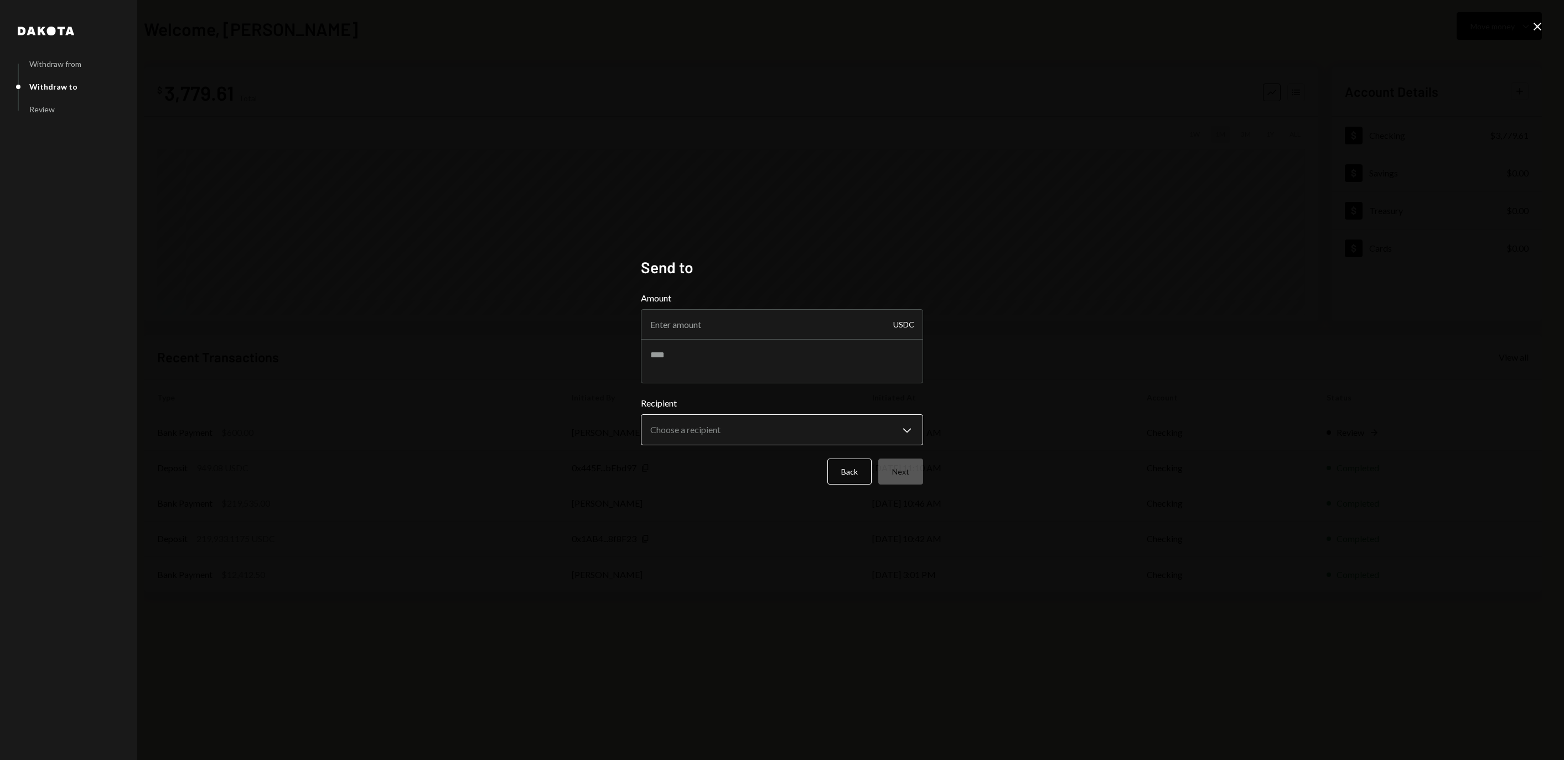
click at [714, 424] on body "**********" at bounding box center [782, 380] width 1564 height 760
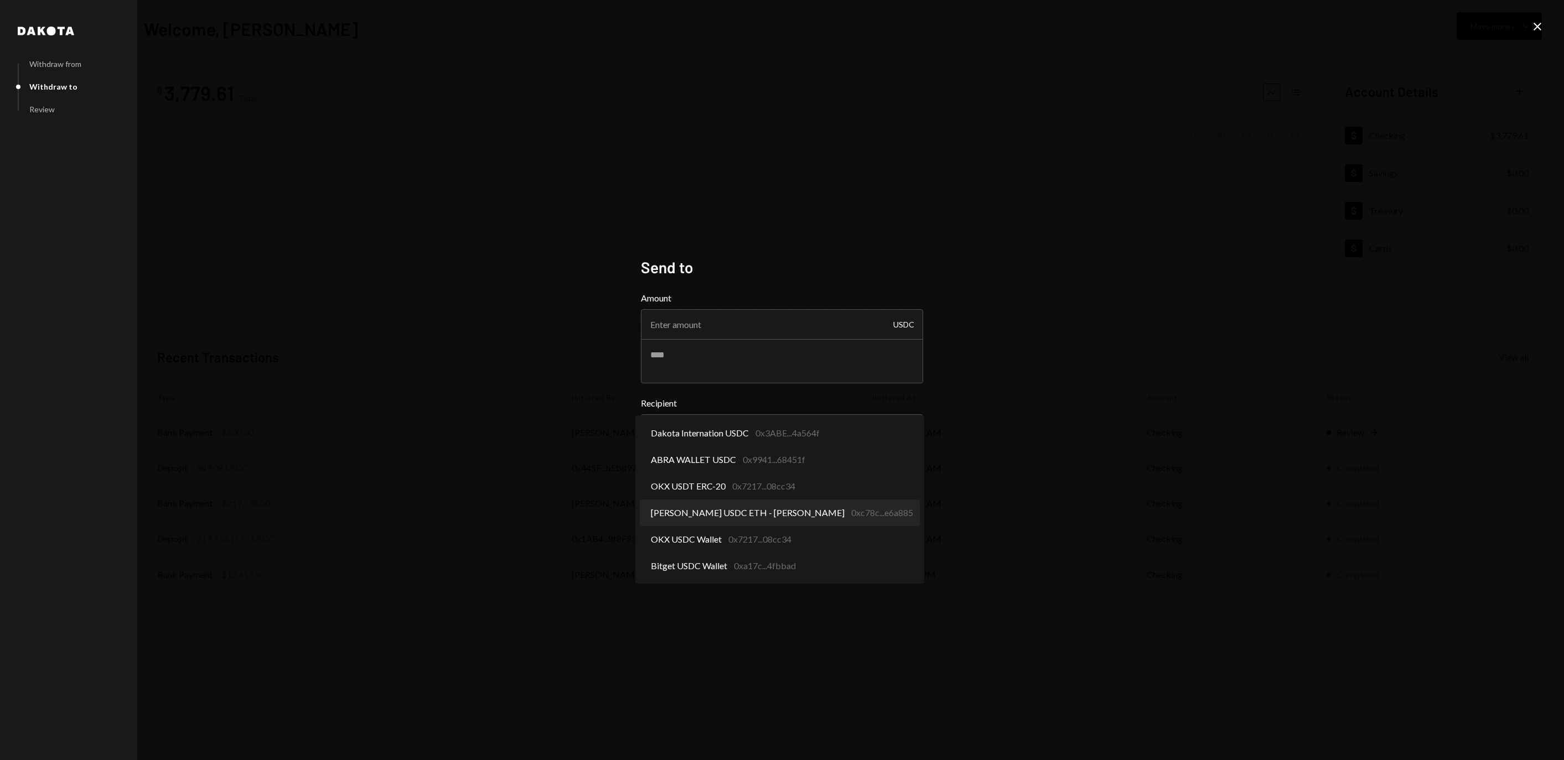
select select "**********"
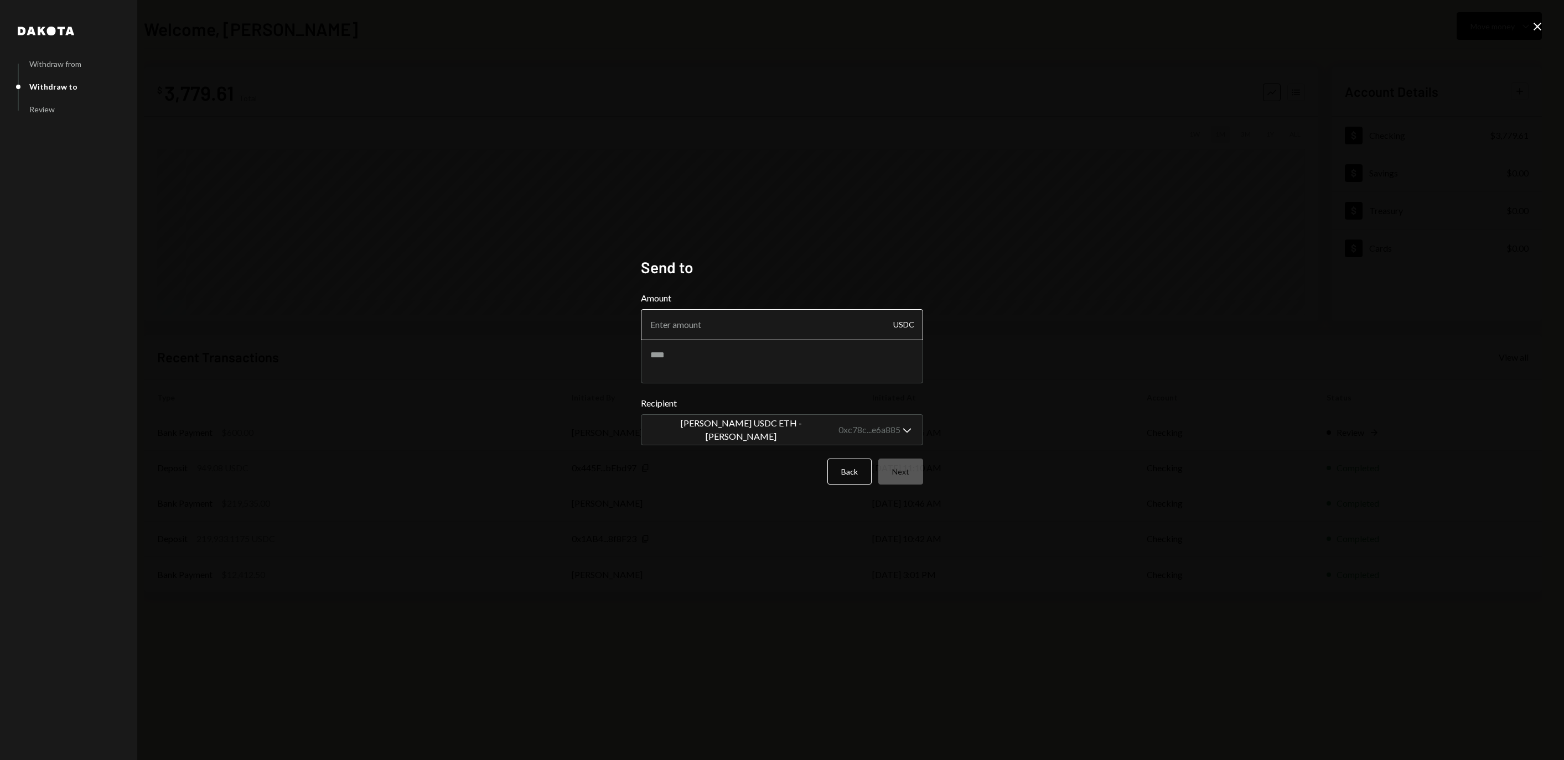
click at [732, 332] on input "Amount" at bounding box center [782, 324] width 282 height 31
type input "350"
click at [902, 474] on button "Next" at bounding box center [900, 472] width 45 height 26
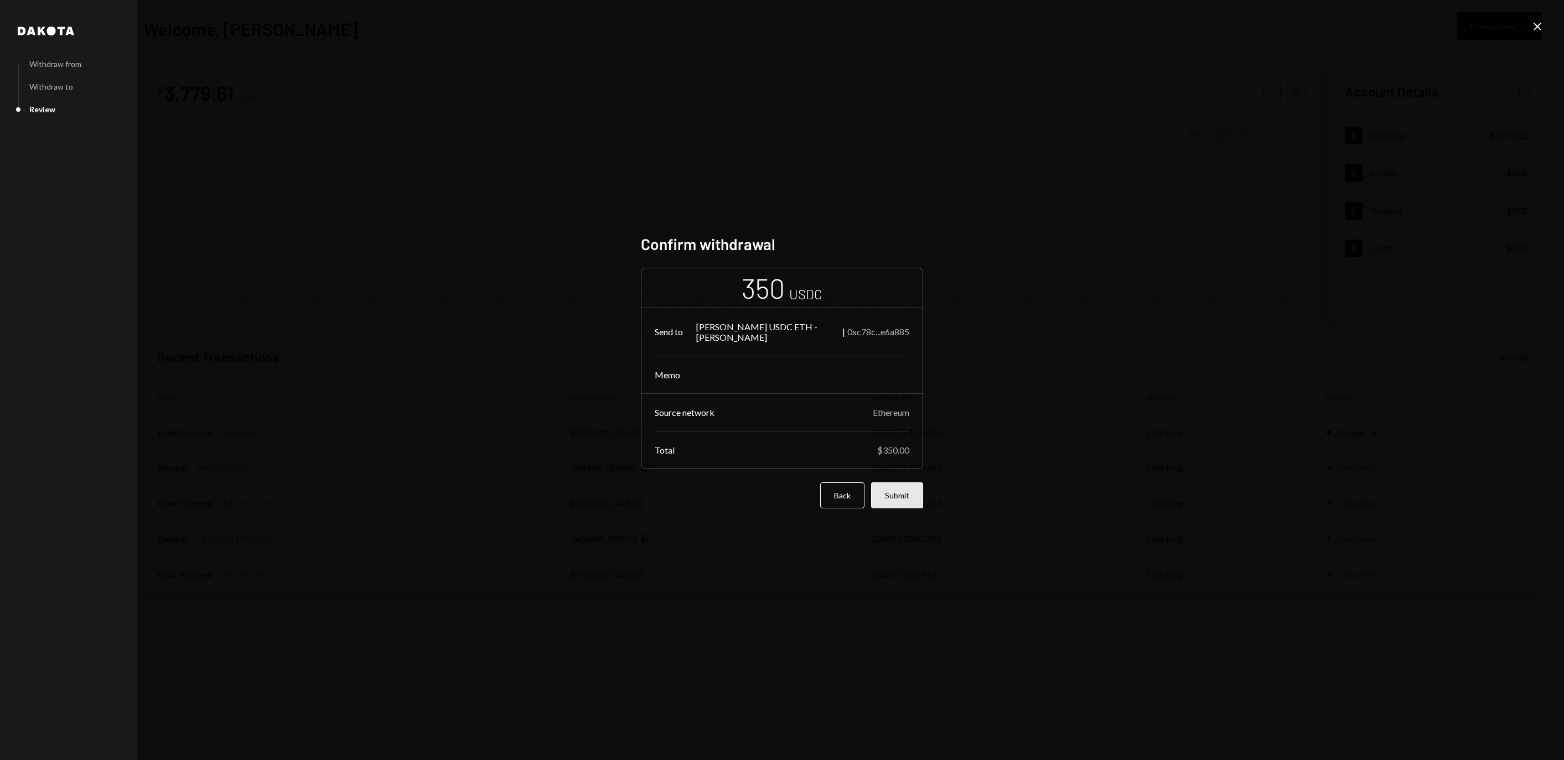
click at [890, 490] on button "Submit" at bounding box center [897, 496] width 52 height 26
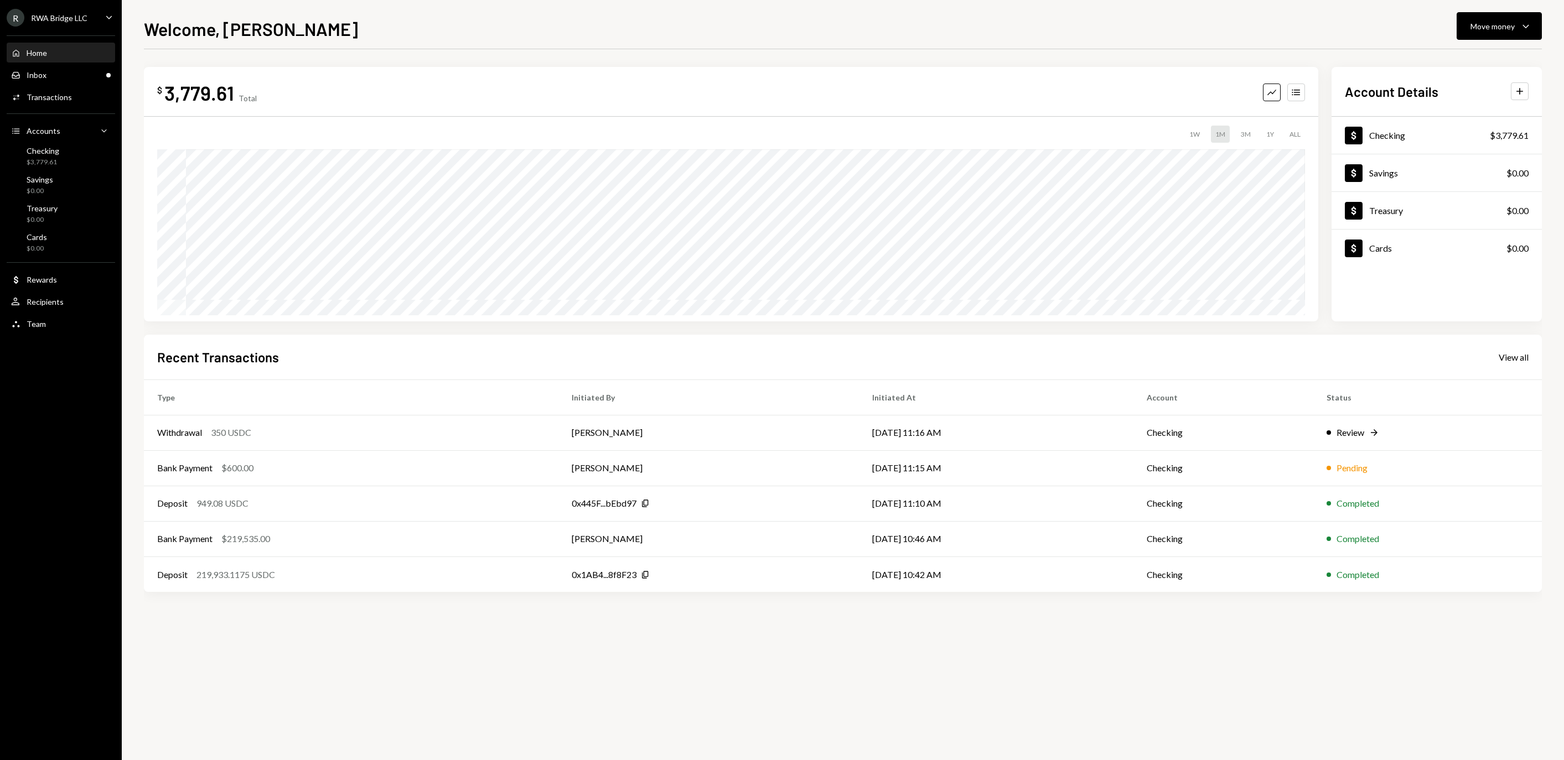
click at [52, 23] on div "RWA Bridge LLC" at bounding box center [59, 17] width 56 height 9
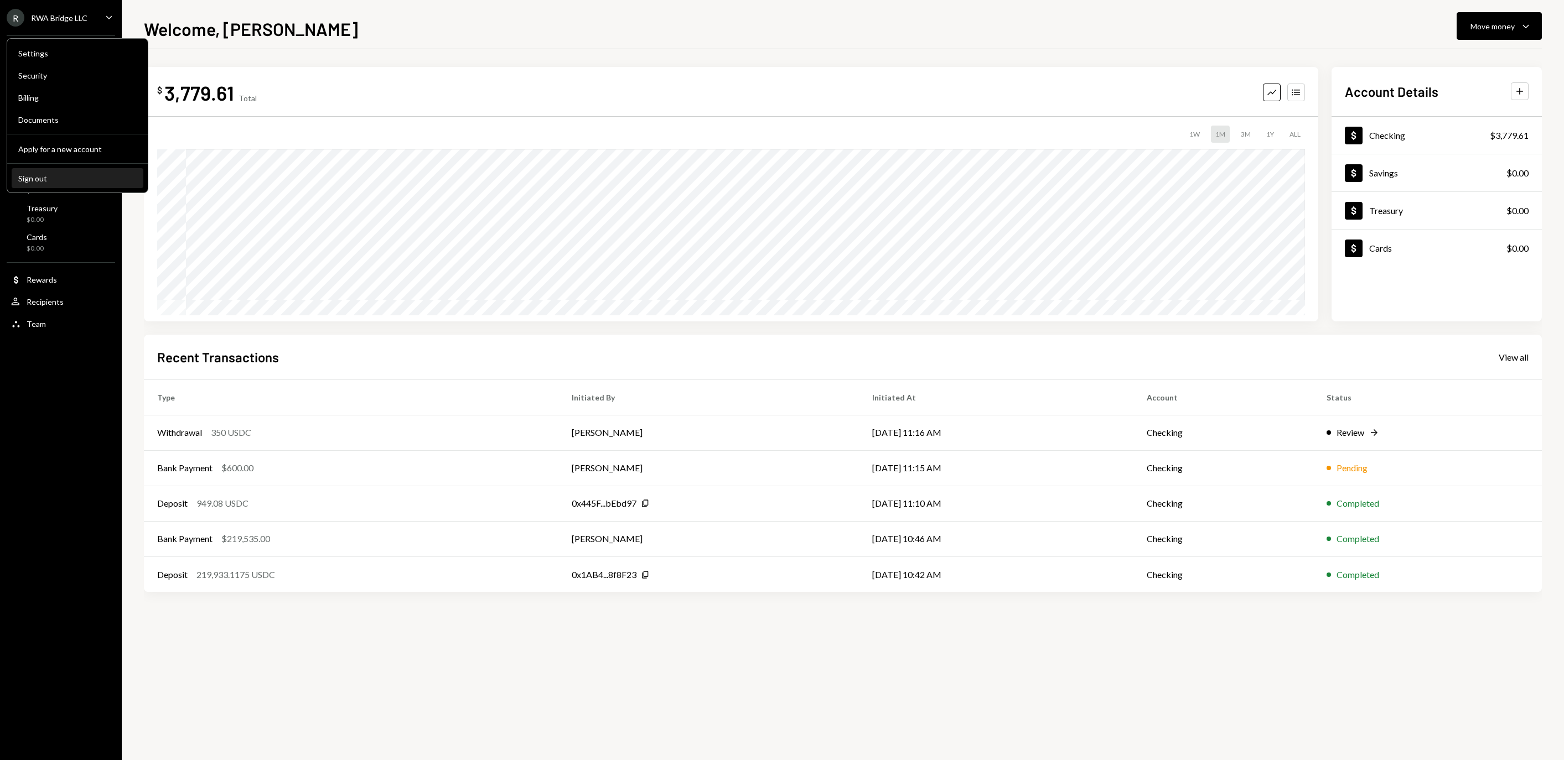
click at [63, 182] on div "Sign out" at bounding box center [77, 178] width 118 height 9
